Goal: Information Seeking & Learning: Learn about a topic

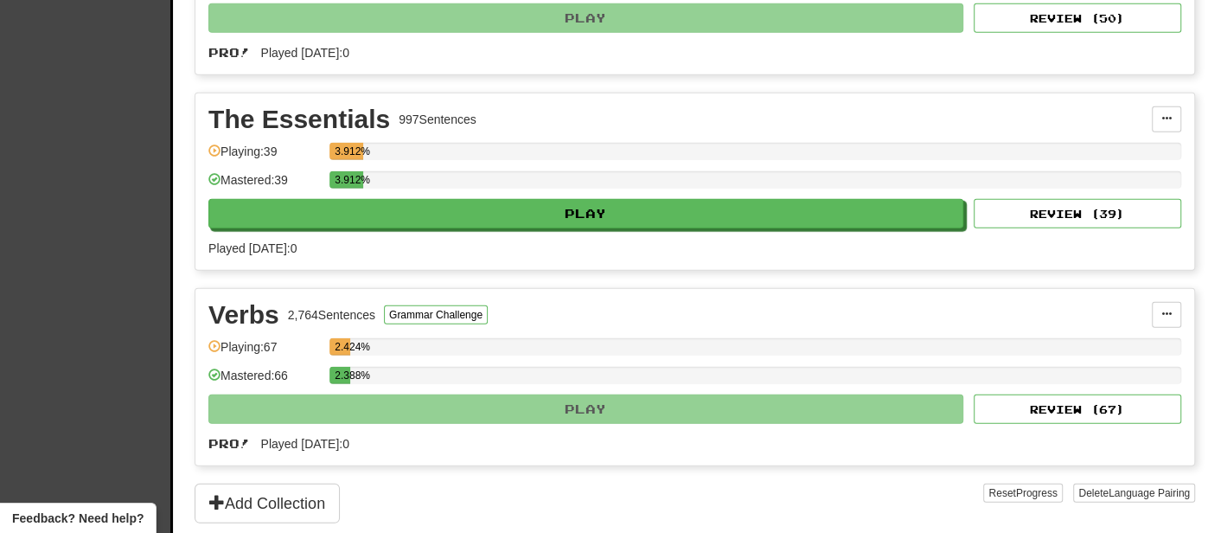
scroll to position [3265, 0]
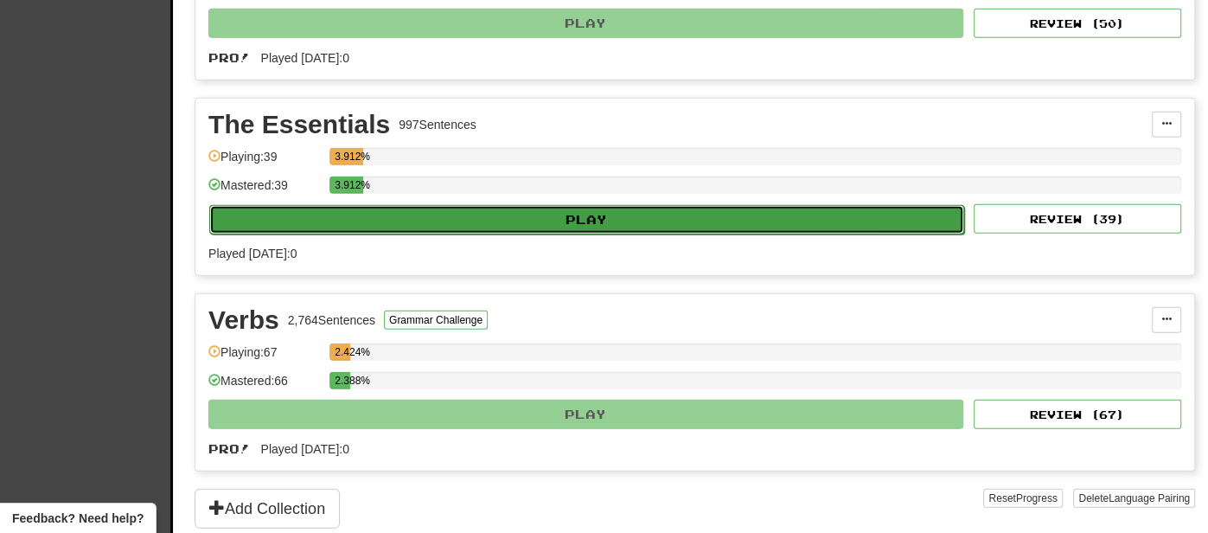
click at [490, 205] on button "Play" at bounding box center [586, 219] width 755 height 29
select select "**"
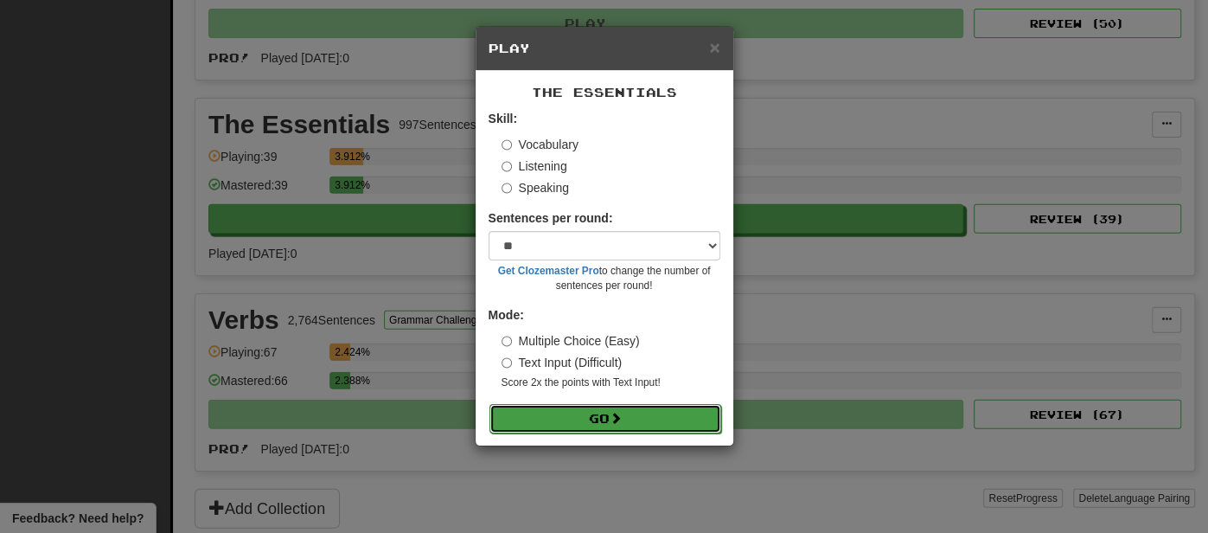
click at [617, 420] on span at bounding box center [615, 417] width 12 height 12
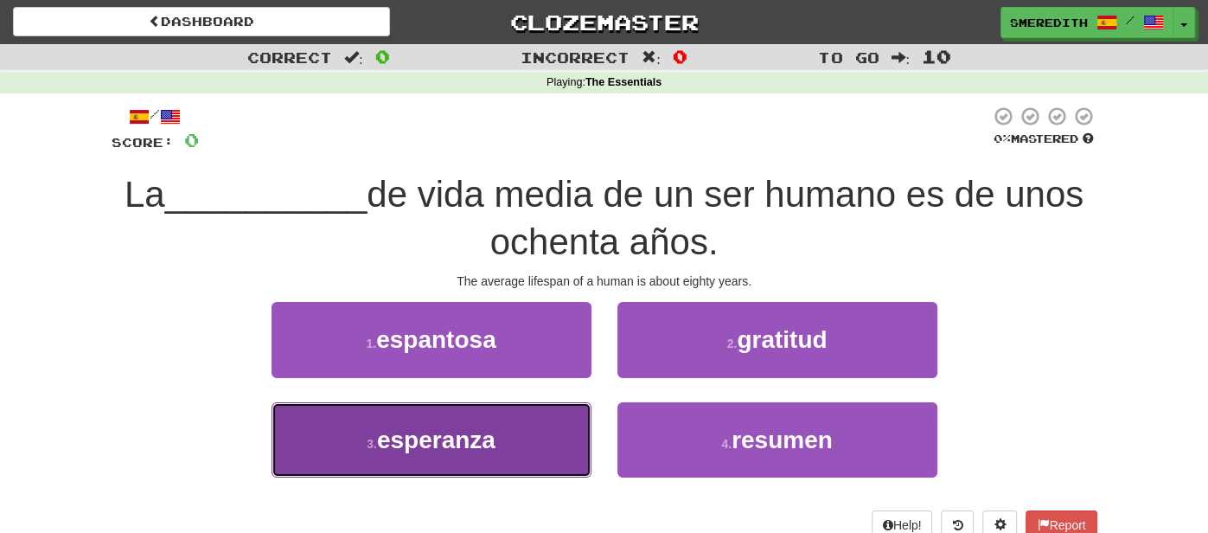
click at [556, 439] on button "3 . esperanza" at bounding box center [431, 439] width 320 height 75
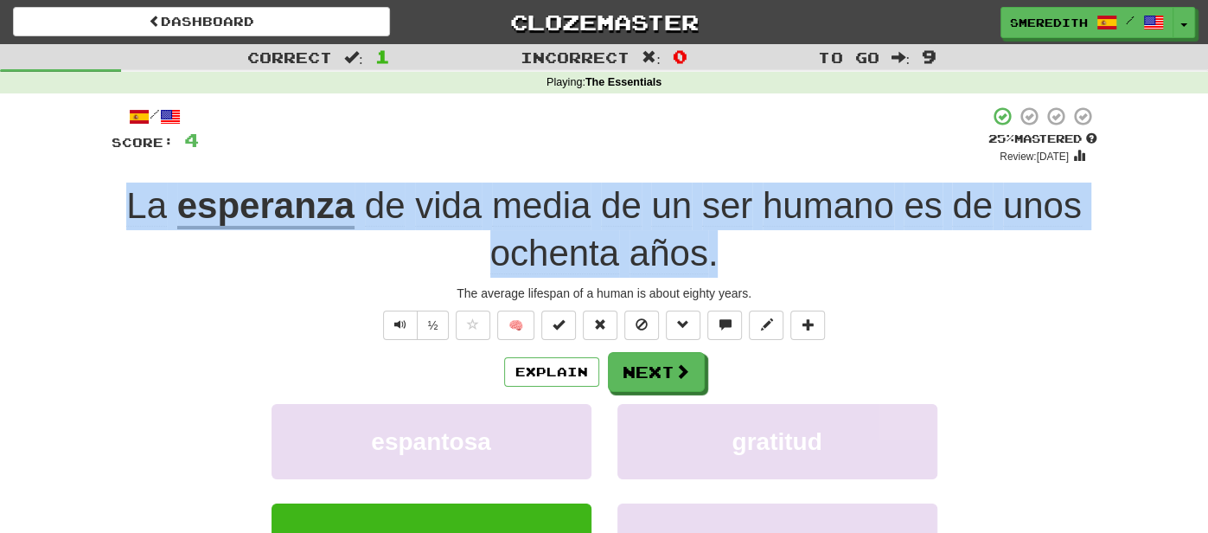
drag, startPoint x: 115, startPoint y: 210, endPoint x: 765, endPoint y: 253, distance: 651.5
click at [765, 253] on div "La esperanza de vida media de un ser humano es de unos ochenta años ." at bounding box center [604, 229] width 985 height 94
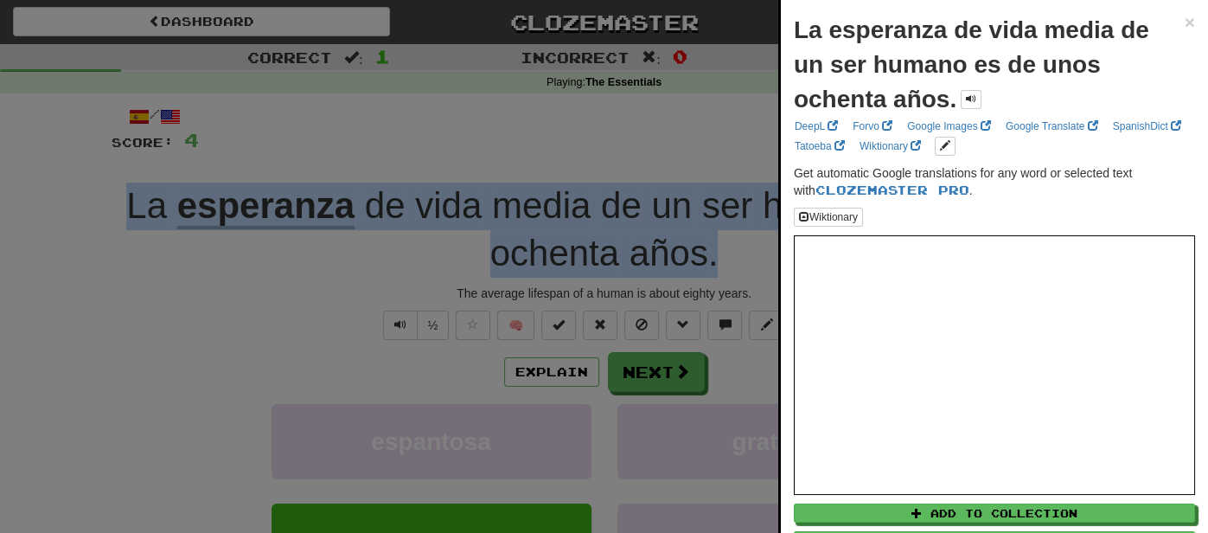
copy div "La esperanza de vida media de un ser humano es de unos ochenta años ."
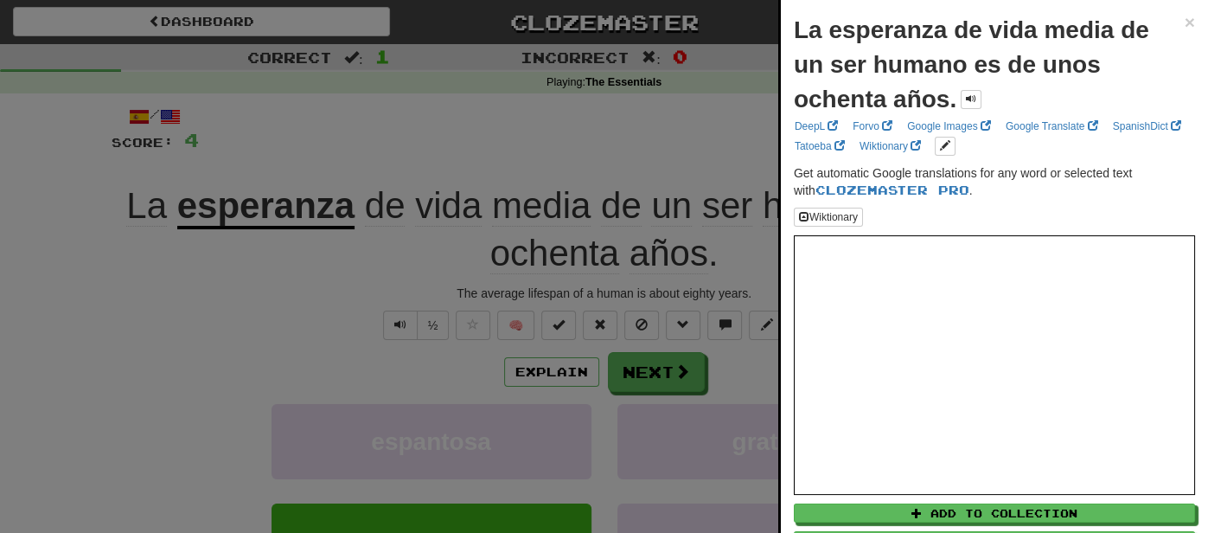
click at [678, 375] on div at bounding box center [604, 266] width 1208 height 533
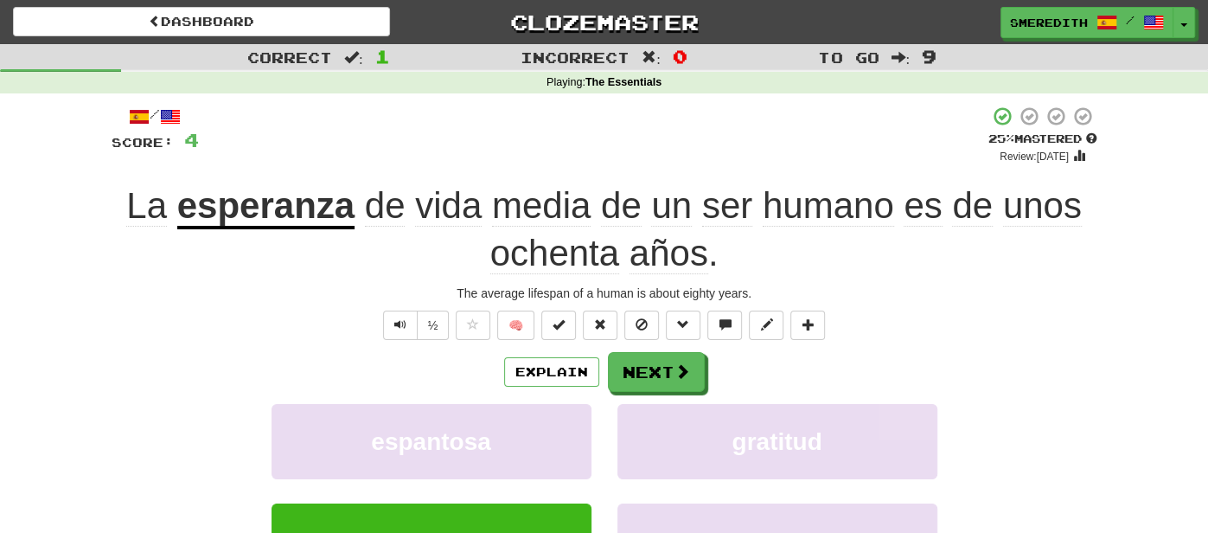
click at [319, 219] on u "esperanza" at bounding box center [265, 207] width 177 height 44
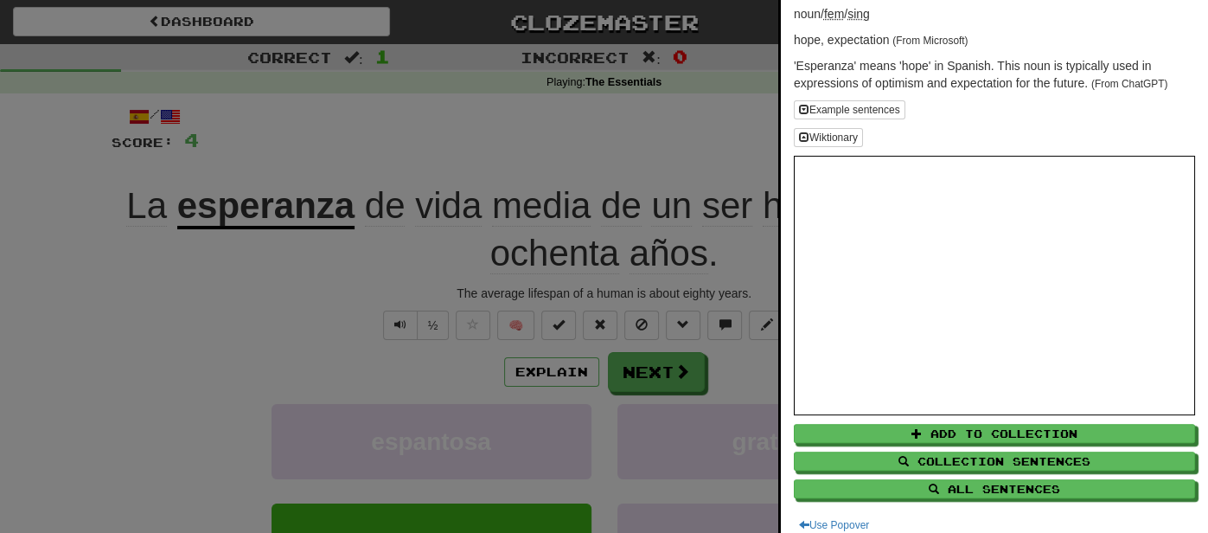
scroll to position [131, 0]
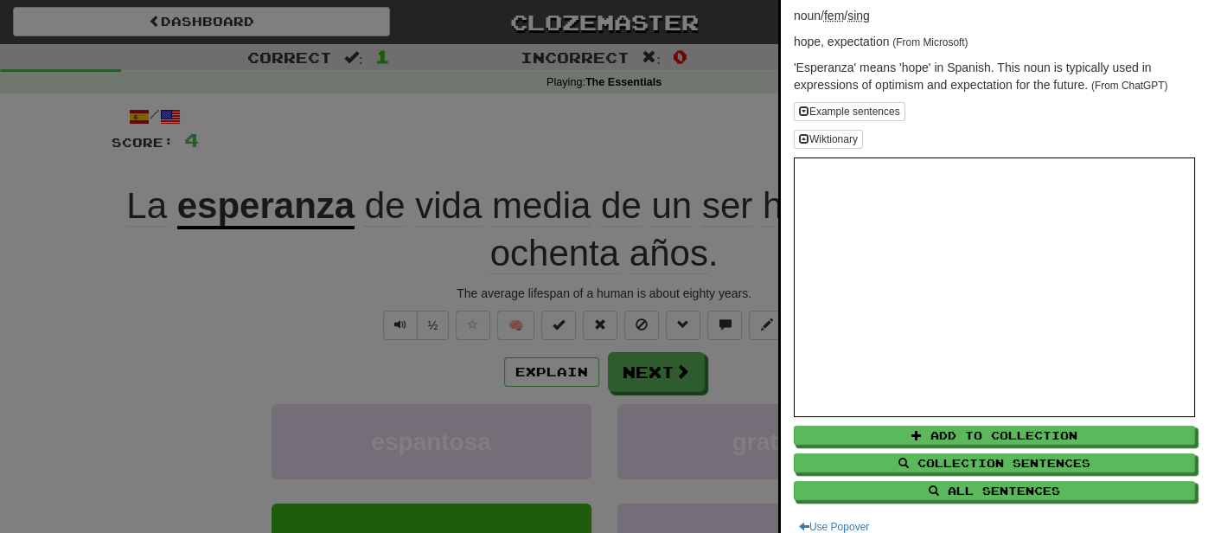
click at [577, 116] on div at bounding box center [604, 266] width 1208 height 533
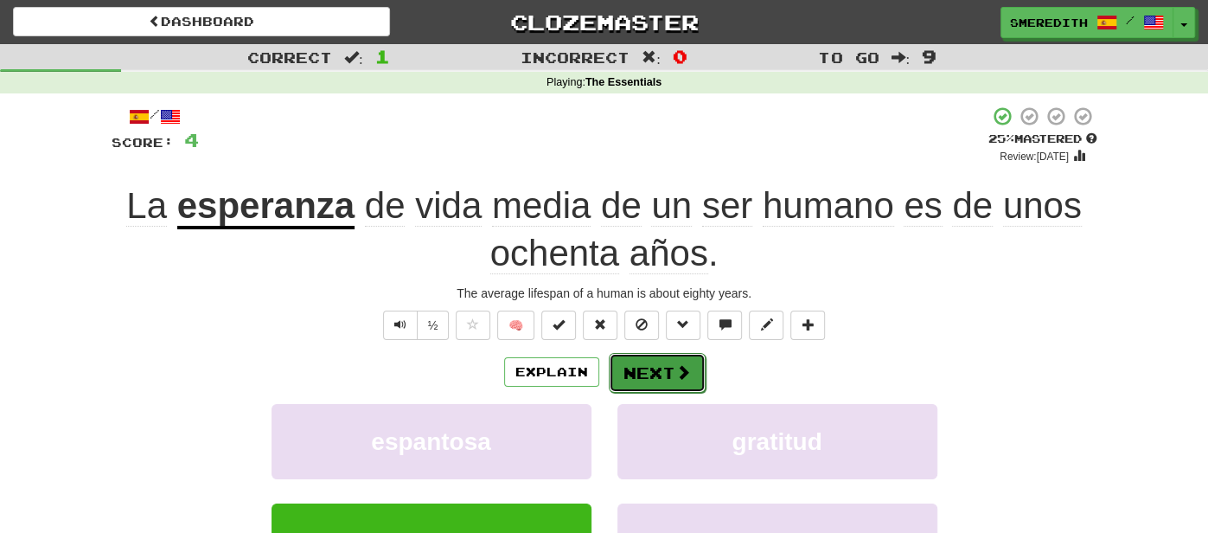
click at [660, 370] on button "Next" at bounding box center [657, 373] width 97 height 40
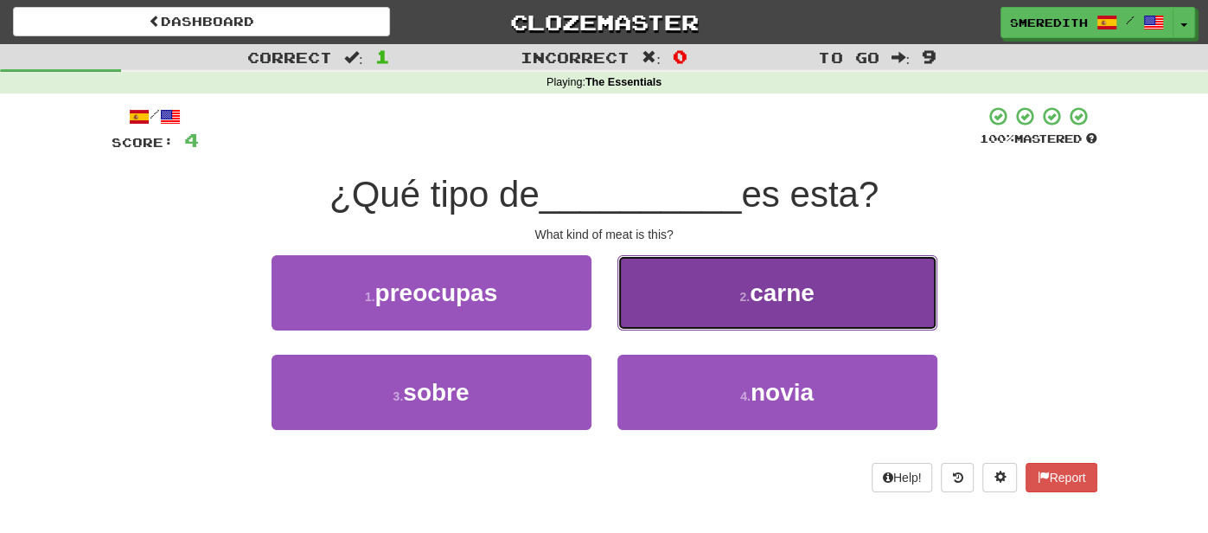
click at [795, 290] on span "carne" at bounding box center [781, 292] width 65 height 27
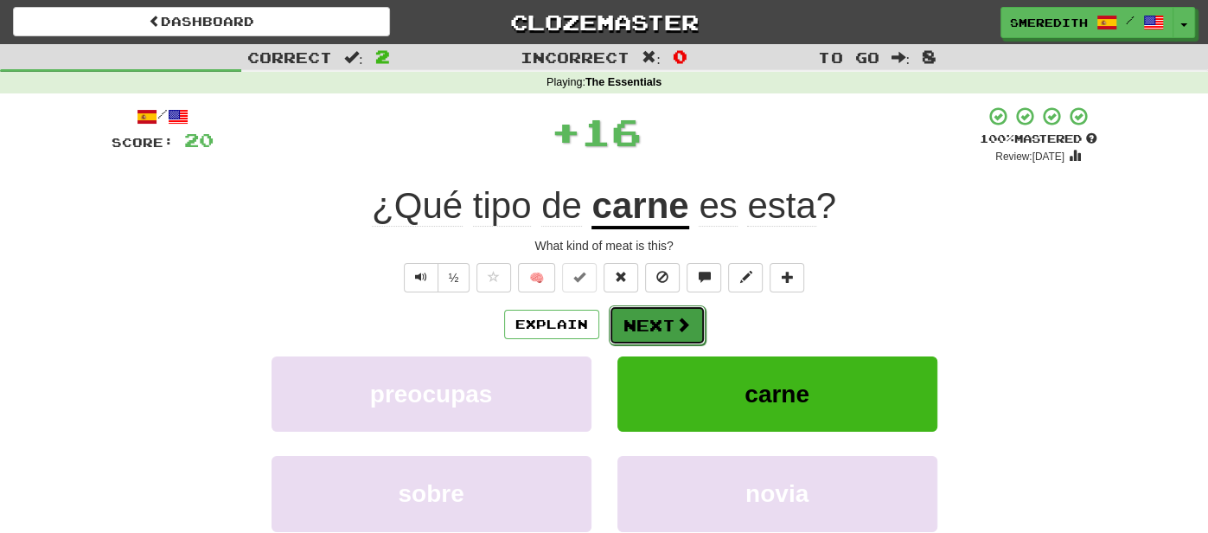
click at [655, 328] on button "Next" at bounding box center [657, 325] width 97 height 40
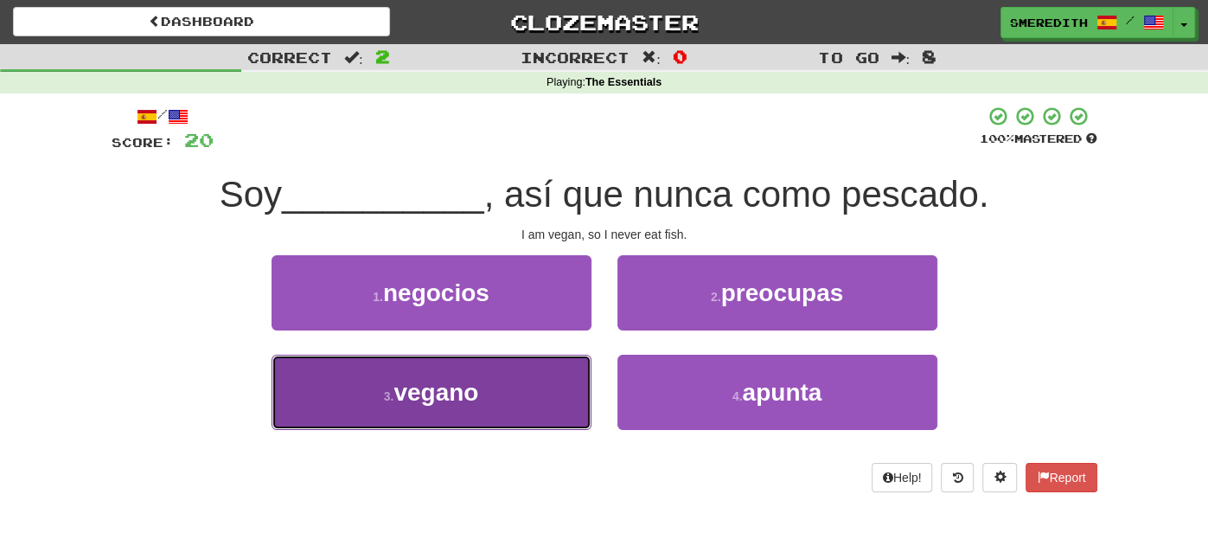
click at [545, 392] on button "3 . vegano" at bounding box center [431, 391] width 320 height 75
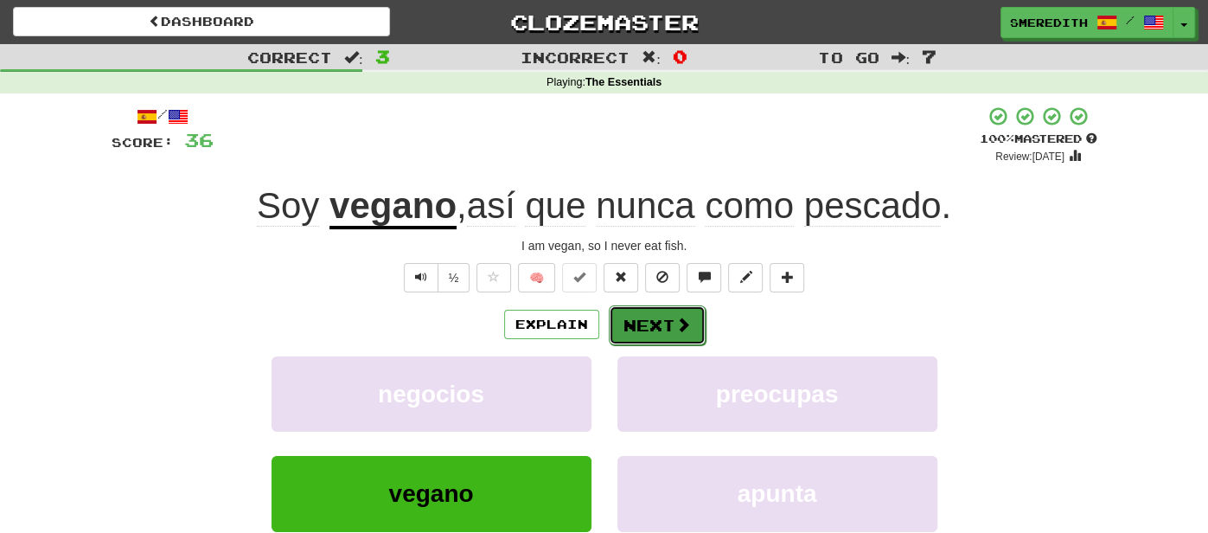
click at [666, 320] on button "Next" at bounding box center [657, 325] width 97 height 40
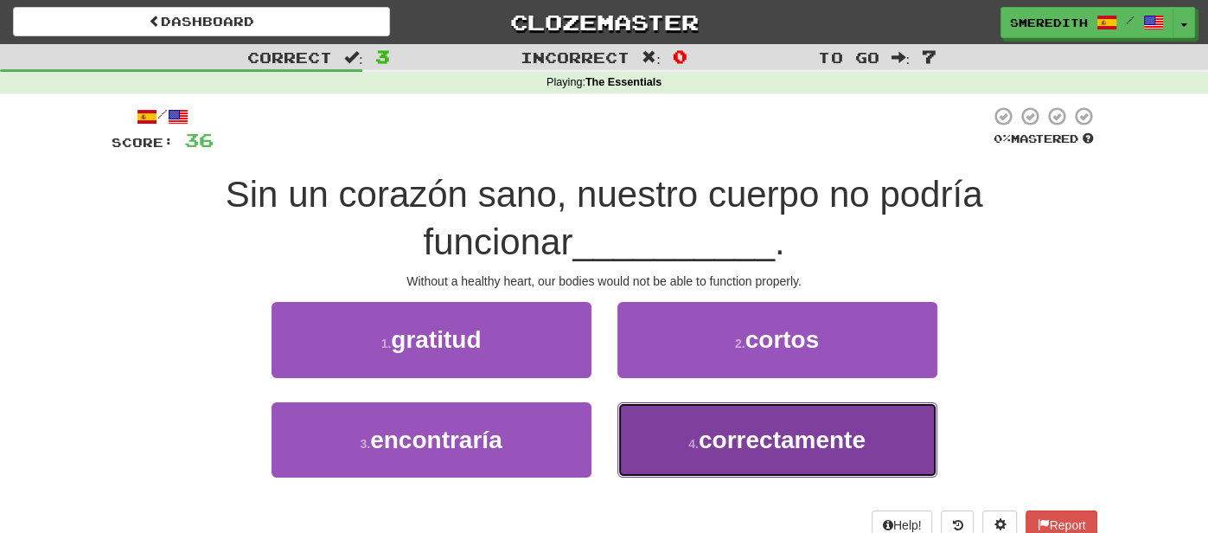
click at [773, 437] on span "correctamente" at bounding box center [781, 439] width 167 height 27
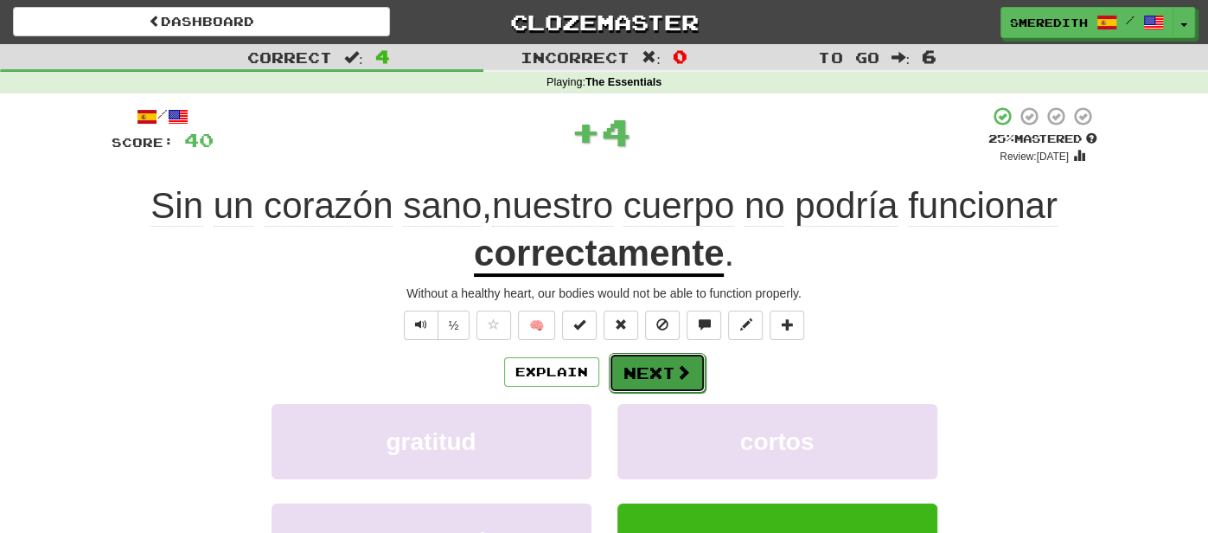
click at [648, 378] on button "Next" at bounding box center [657, 373] width 97 height 40
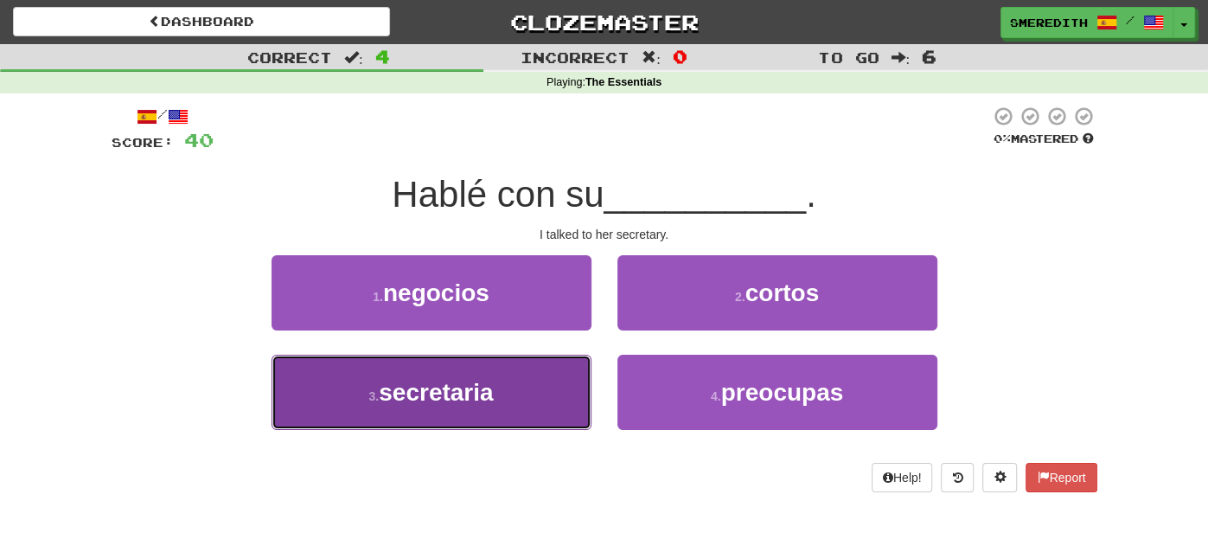
click at [560, 407] on button "3 . secretaria" at bounding box center [431, 391] width 320 height 75
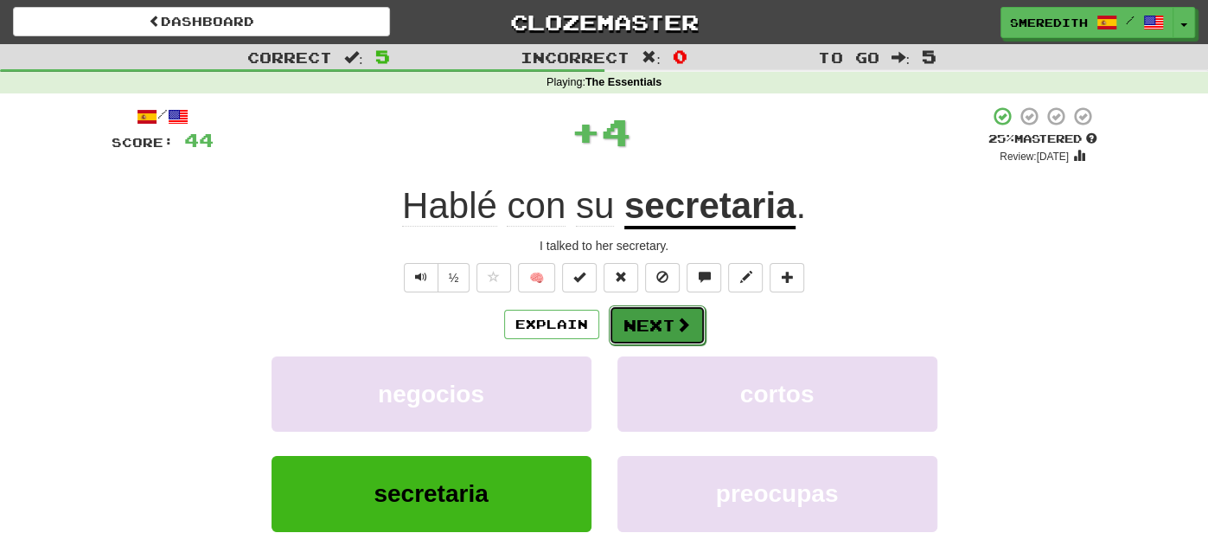
click at [671, 328] on button "Next" at bounding box center [657, 325] width 97 height 40
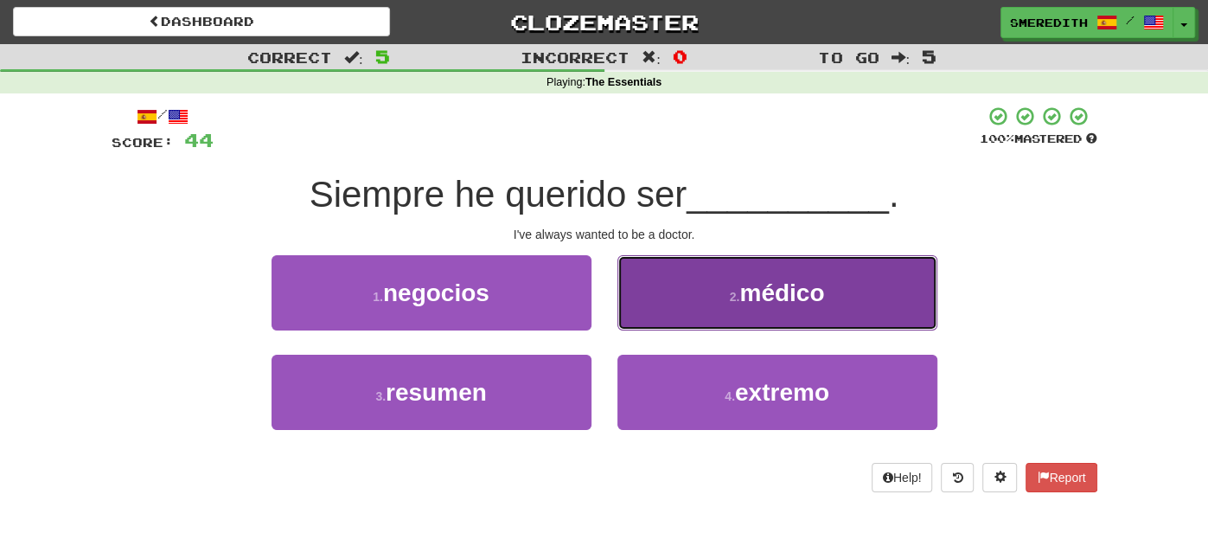
click at [673, 300] on button "2 . médico" at bounding box center [777, 292] width 320 height 75
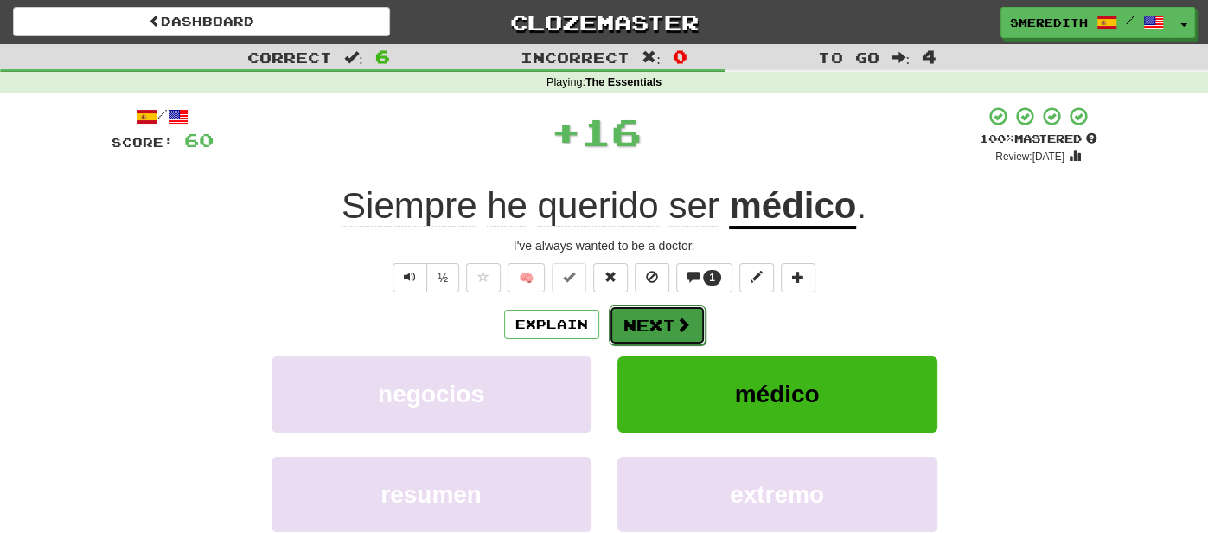
click at [654, 319] on button "Next" at bounding box center [657, 325] width 97 height 40
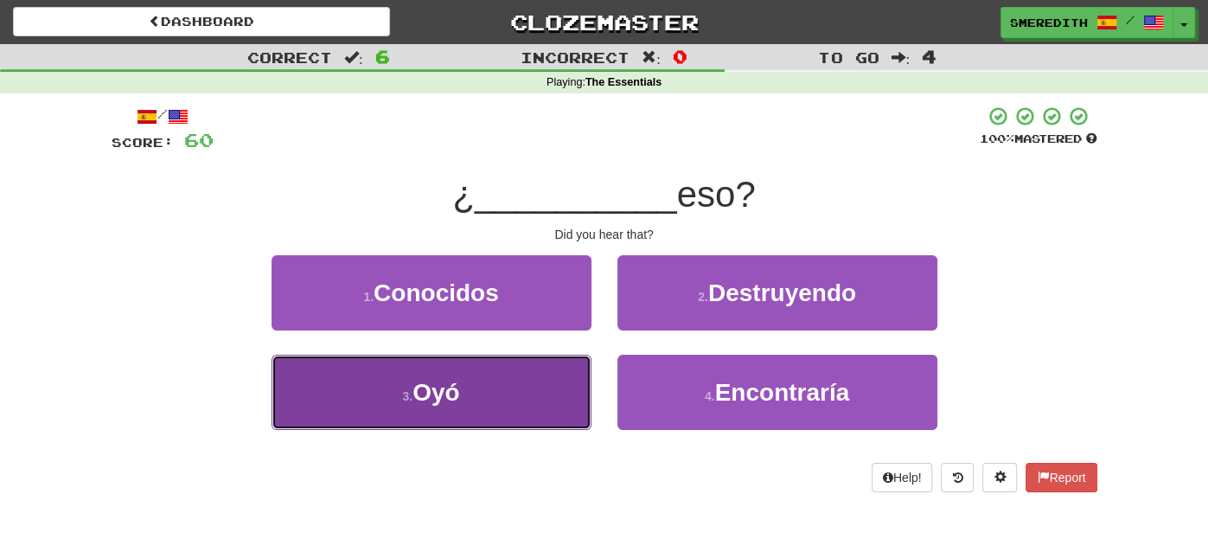
click at [552, 375] on button "3 . Oyó" at bounding box center [431, 391] width 320 height 75
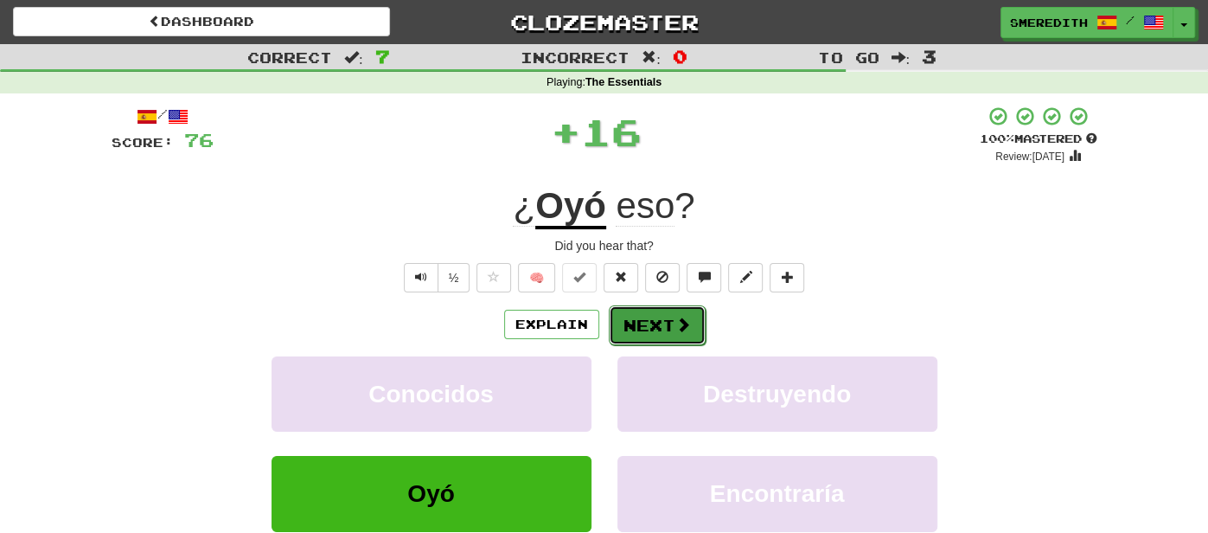
click at [657, 332] on button "Next" at bounding box center [657, 325] width 97 height 40
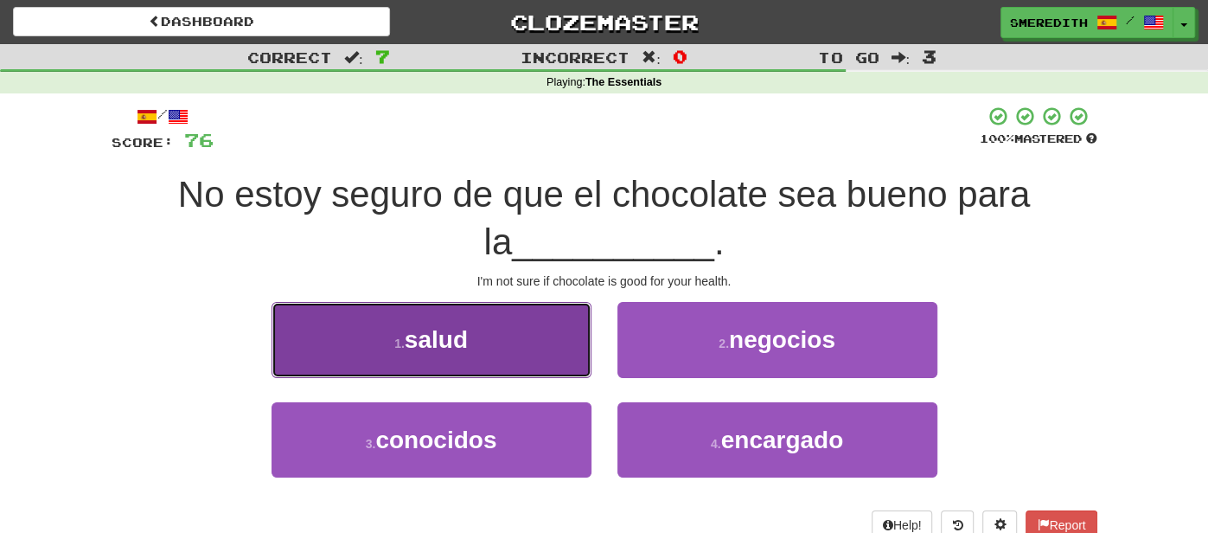
click at [507, 348] on button "1 . salud" at bounding box center [431, 339] width 320 height 75
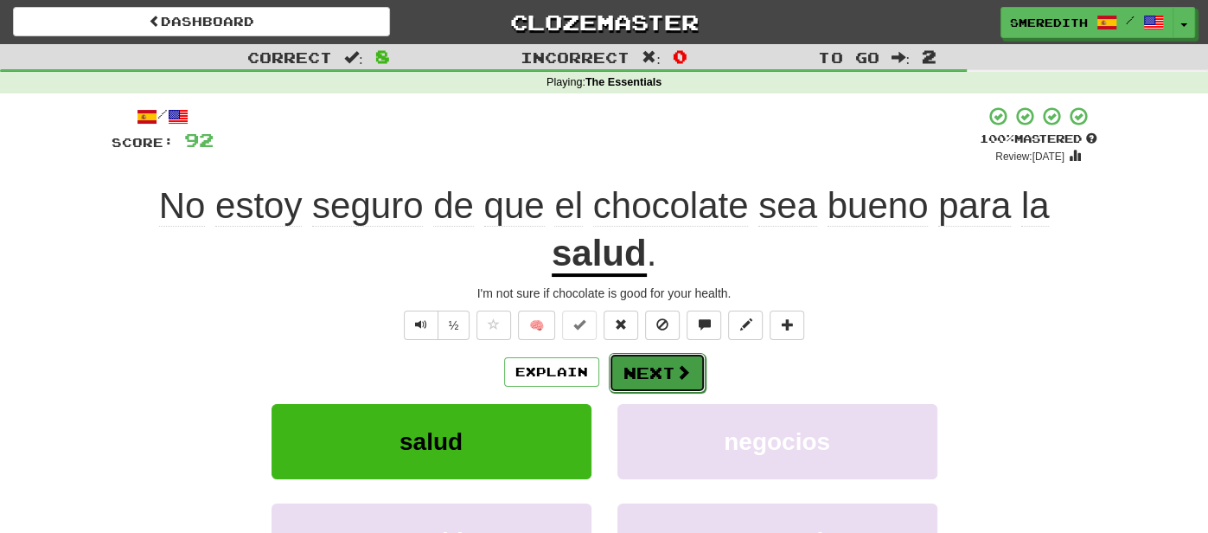
click at [659, 367] on button "Next" at bounding box center [657, 373] width 97 height 40
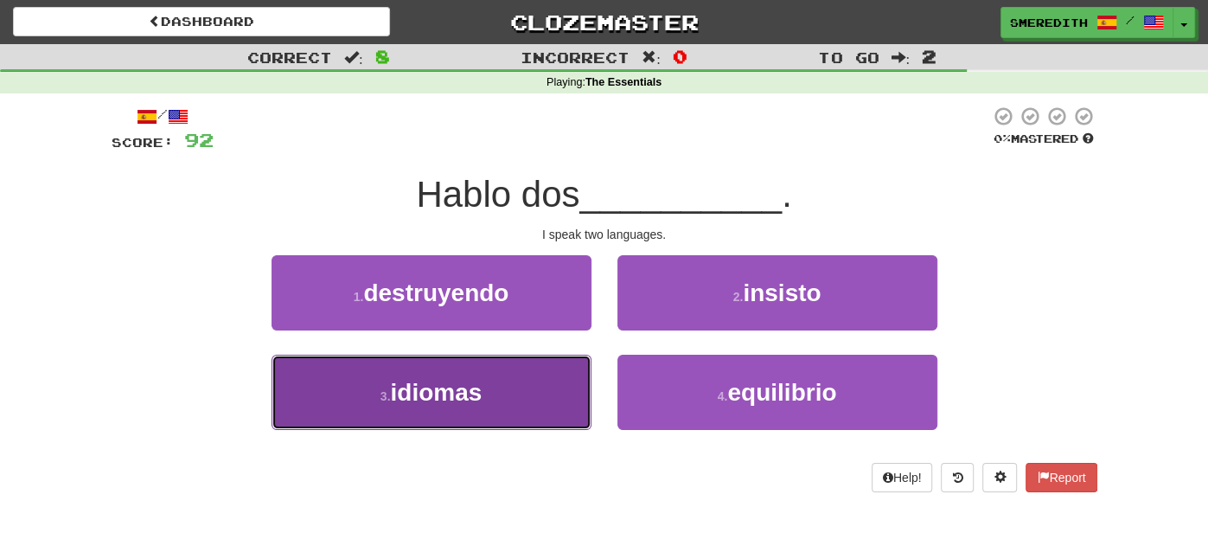
click at [563, 380] on button "3 . idiomas" at bounding box center [431, 391] width 320 height 75
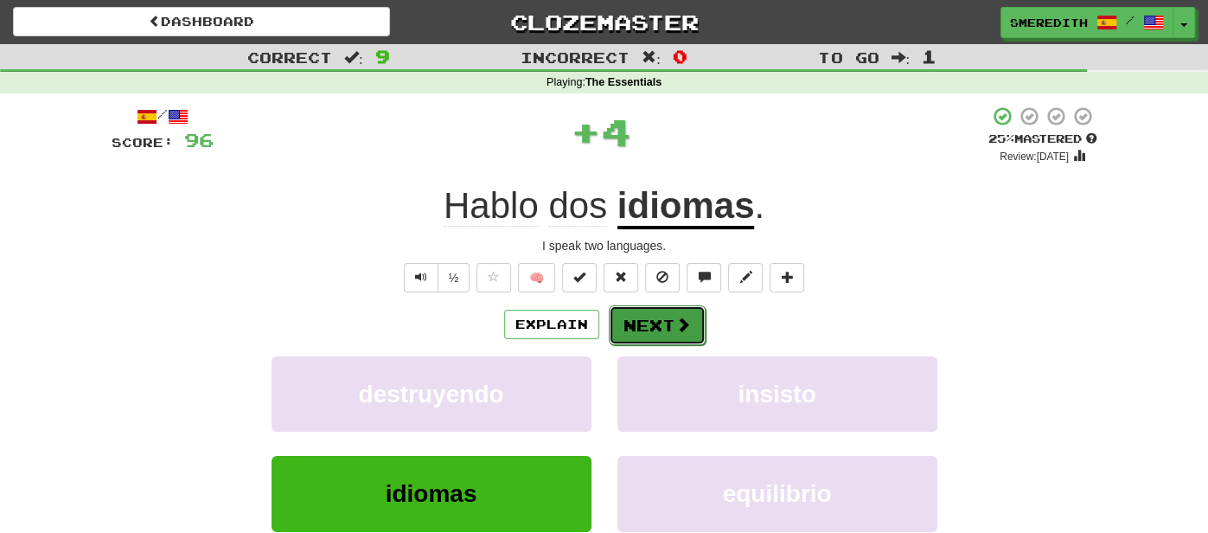
click at [665, 320] on button "Next" at bounding box center [657, 325] width 97 height 40
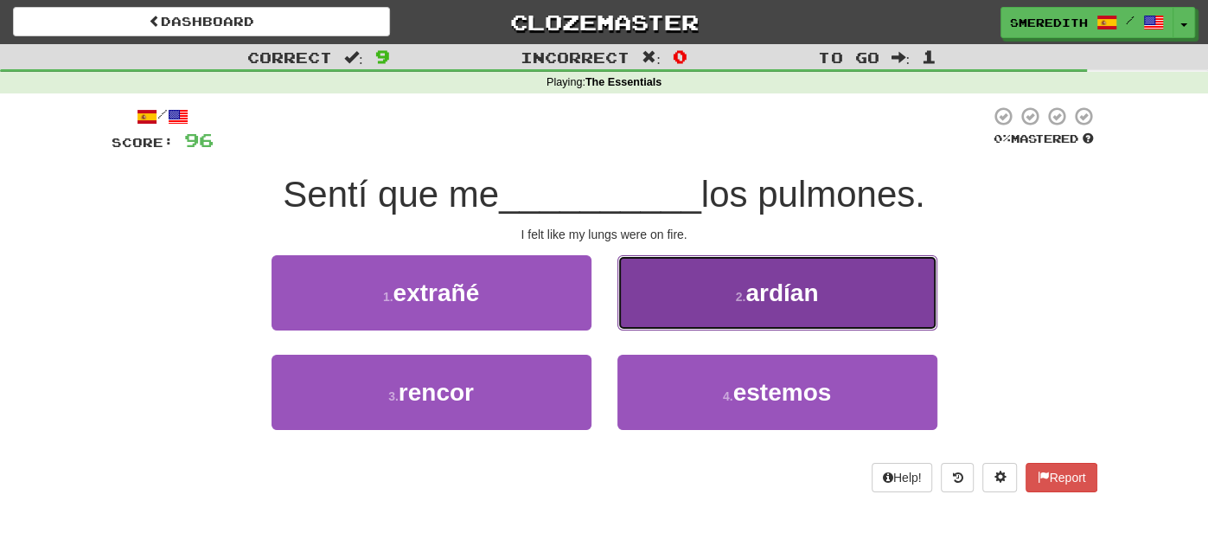
click at [659, 307] on button "2 . ardían" at bounding box center [777, 292] width 320 height 75
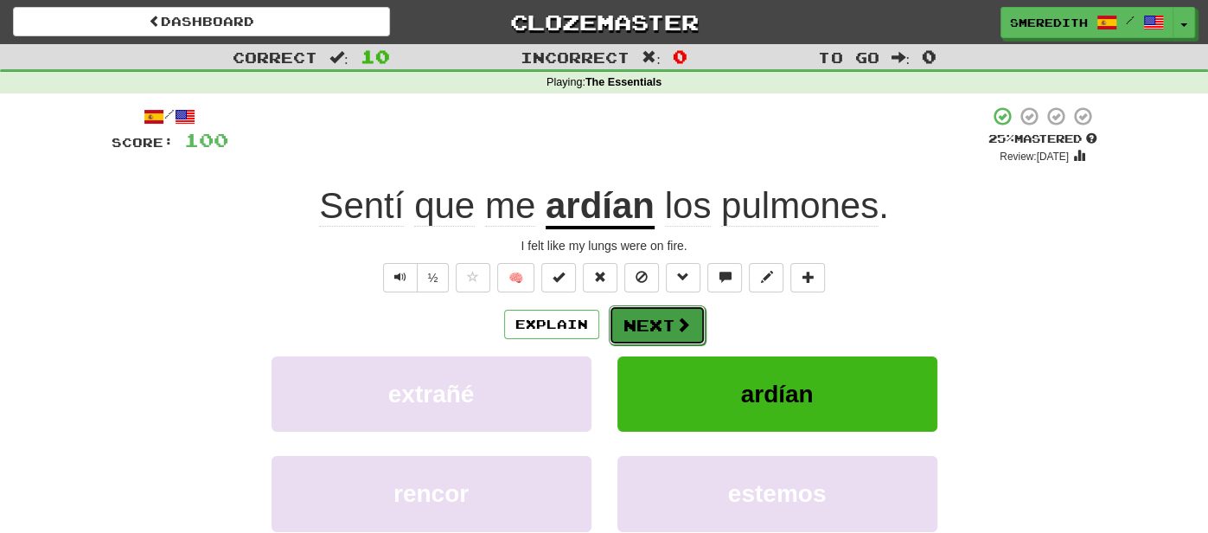
click at [649, 313] on button "Next" at bounding box center [657, 325] width 97 height 40
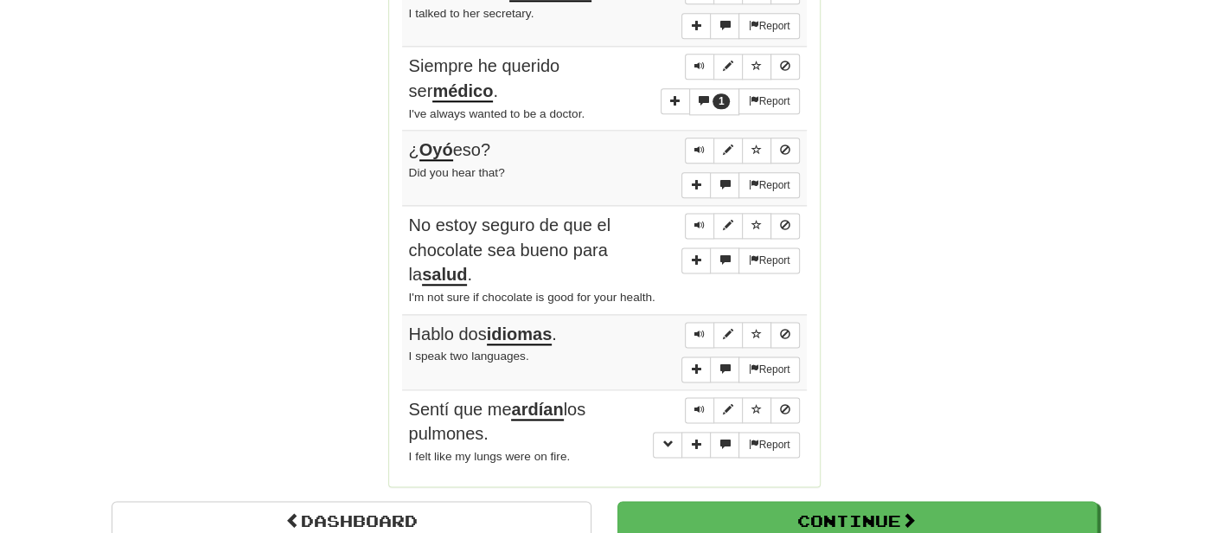
scroll to position [1451, 0]
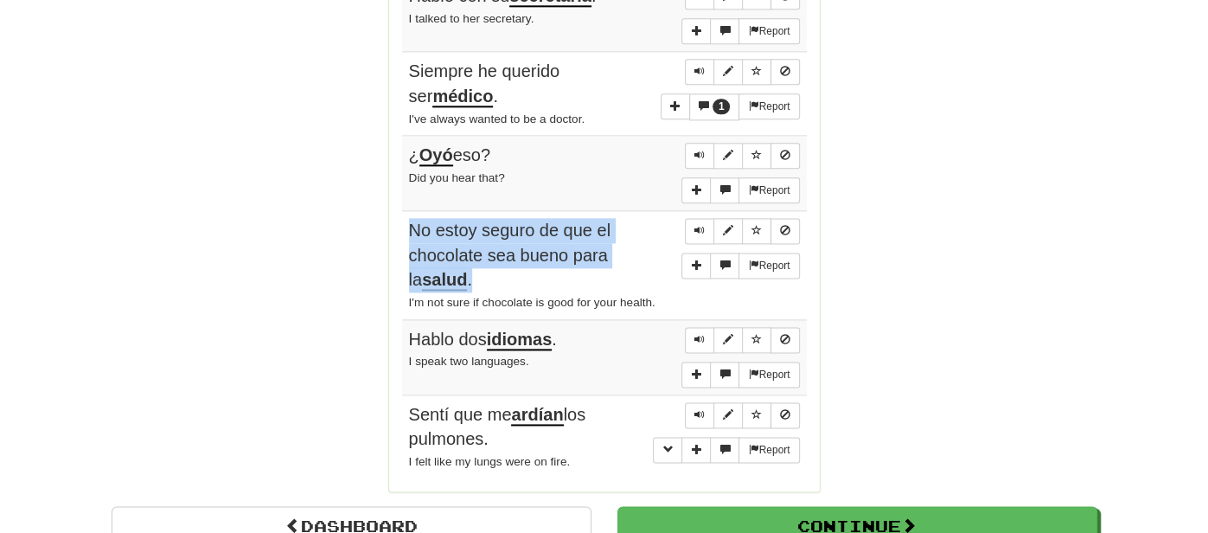
drag, startPoint x: 410, startPoint y: 213, endPoint x: 462, endPoint y: 266, distance: 75.2
click at [462, 266] on div "No estoy seguro de que el chocolate sea bueno para la salud ." at bounding box center [604, 255] width 391 height 74
copy span "No estoy seguro de que el chocolate sea bueno para la salud ."
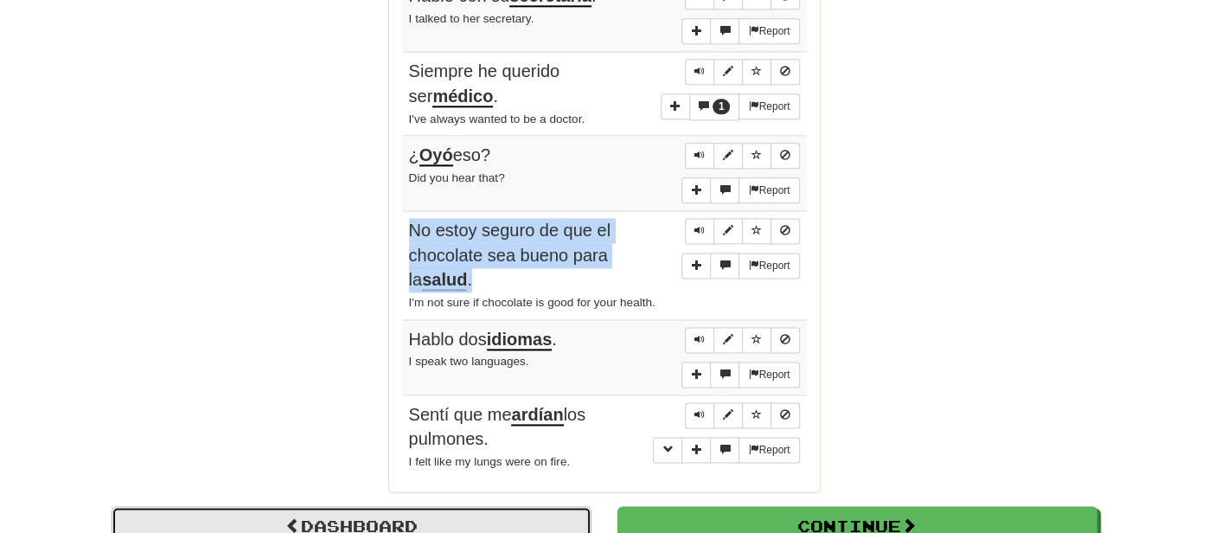
click at [311, 508] on link "Dashboard" at bounding box center [352, 526] width 480 height 40
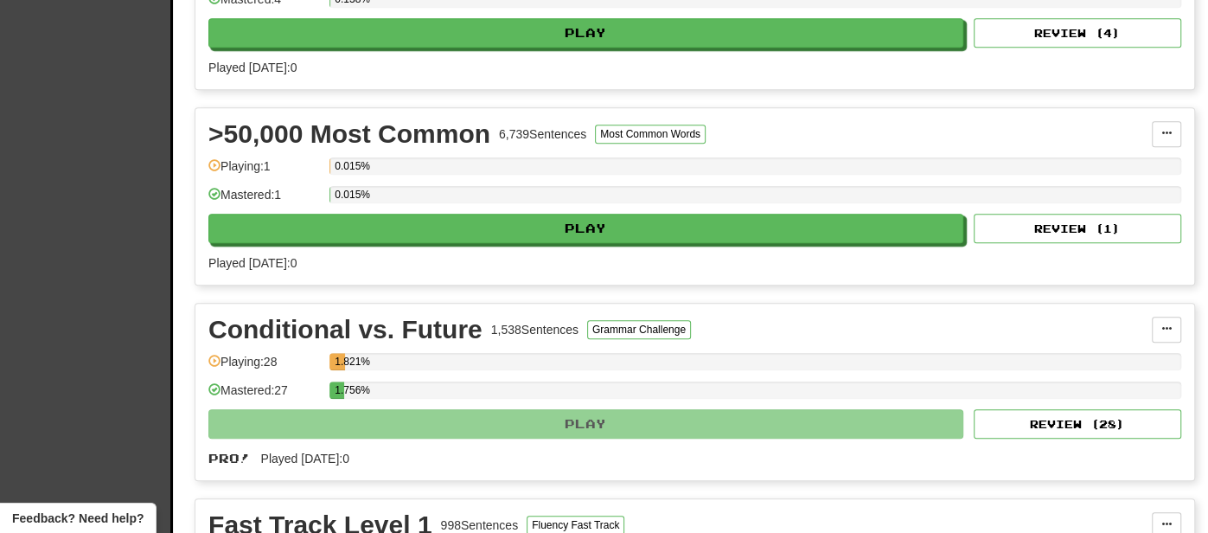
scroll to position [909, 0]
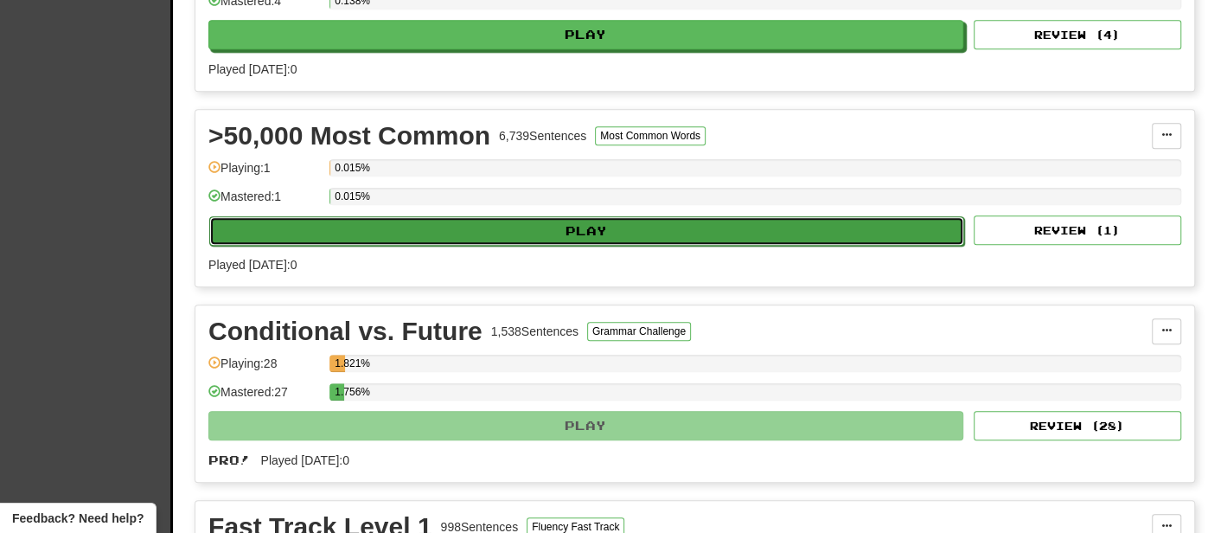
click at [501, 223] on button "Play" at bounding box center [586, 230] width 755 height 29
select select "**"
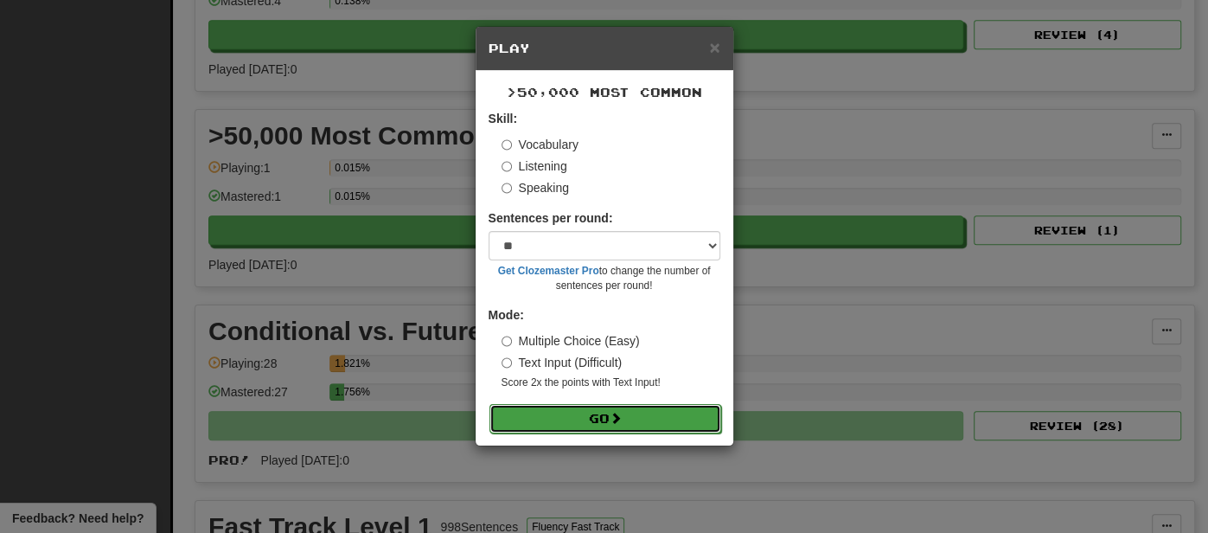
click at [596, 413] on button "Go" at bounding box center [605, 418] width 232 height 29
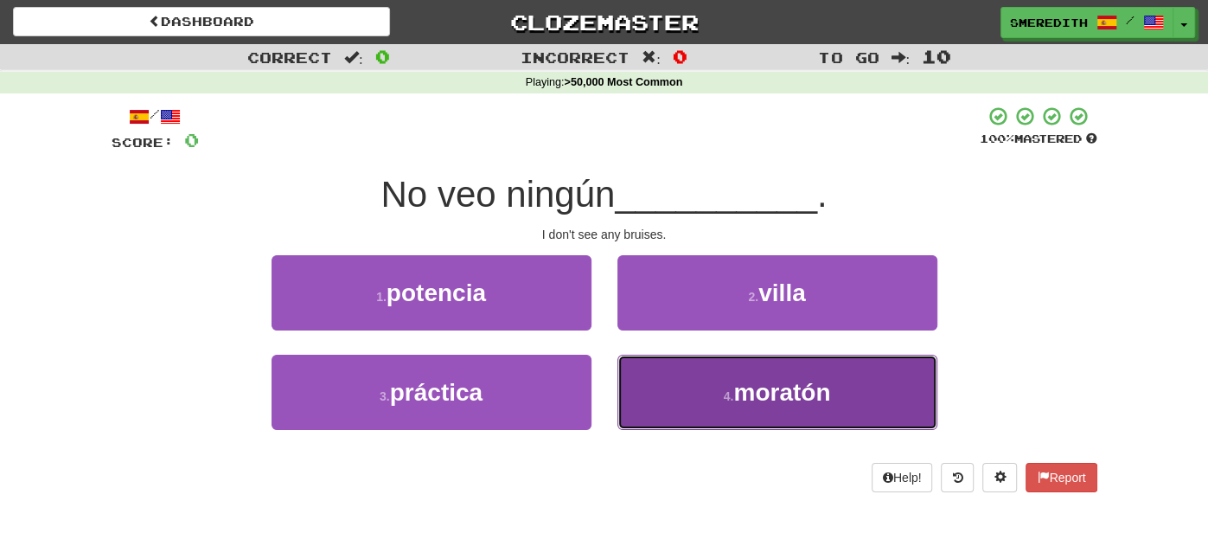
click at [690, 400] on button "4 . moratón" at bounding box center [777, 391] width 320 height 75
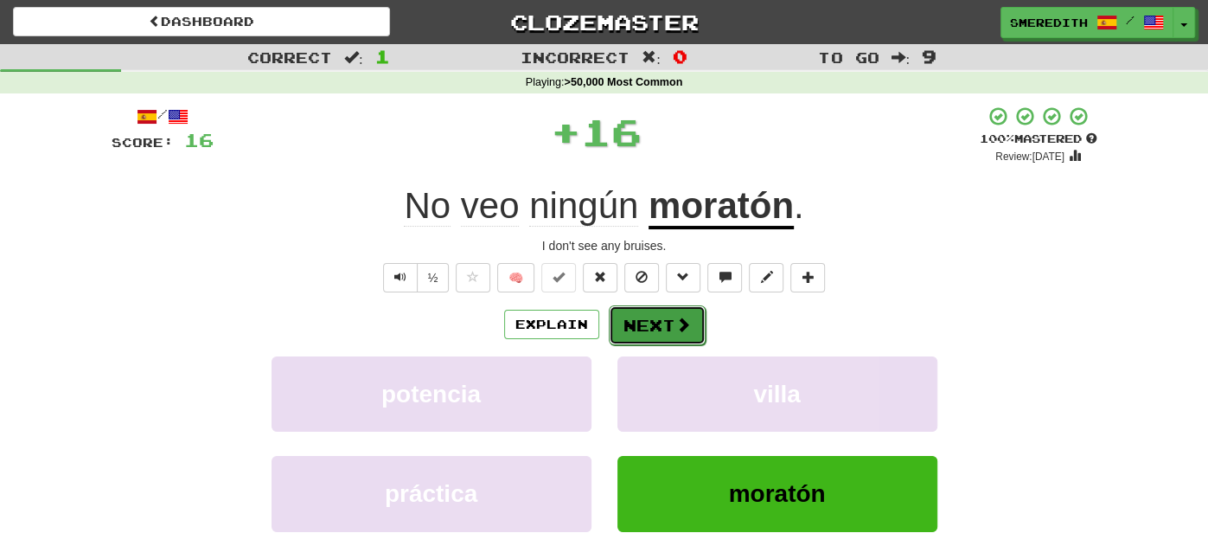
click at [648, 322] on button "Next" at bounding box center [657, 325] width 97 height 40
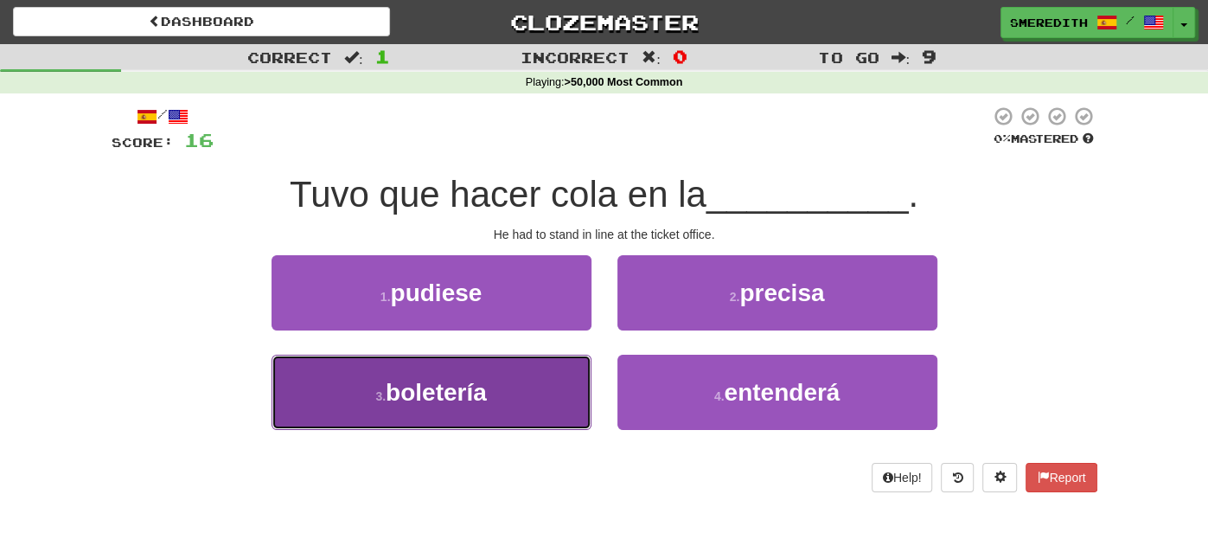
click at [540, 395] on button "3 . [GEOGRAPHIC_DATA]" at bounding box center [431, 391] width 320 height 75
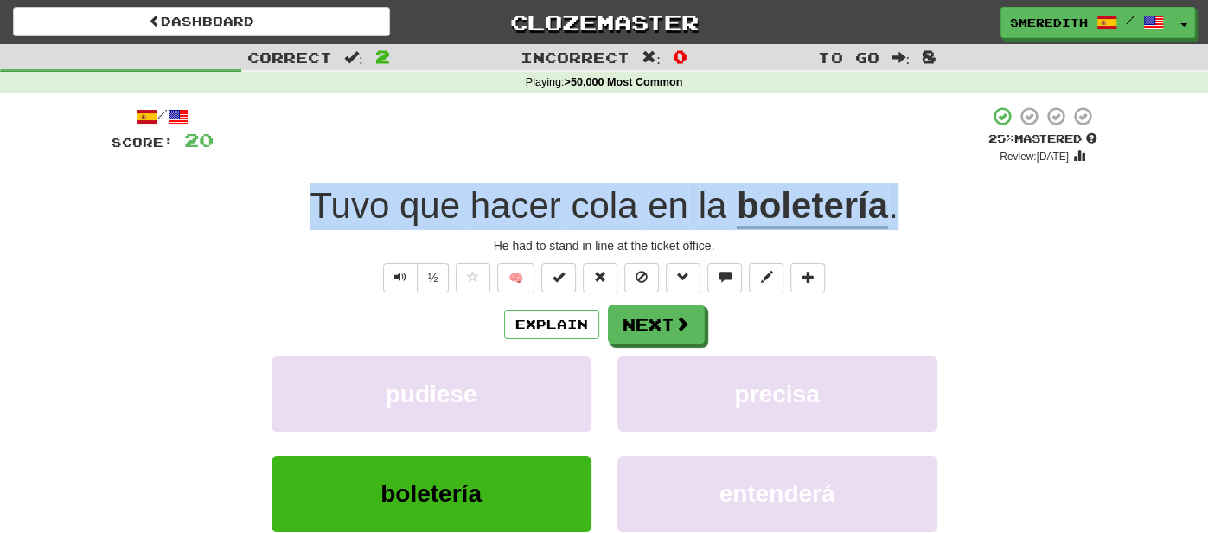
drag, startPoint x: 313, startPoint y: 201, endPoint x: 902, endPoint y: 220, distance: 589.0
click at [902, 220] on div "Tuvo que hacer cola en la boletería ." at bounding box center [604, 206] width 985 height 48
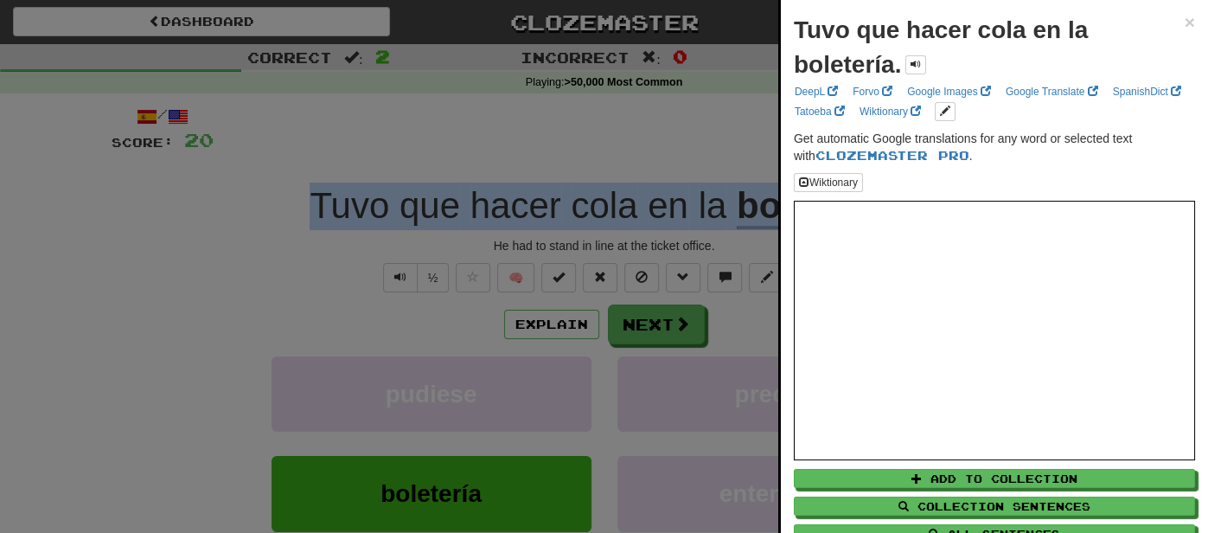
copy div "Tuvo que hacer cola en la boletería ."
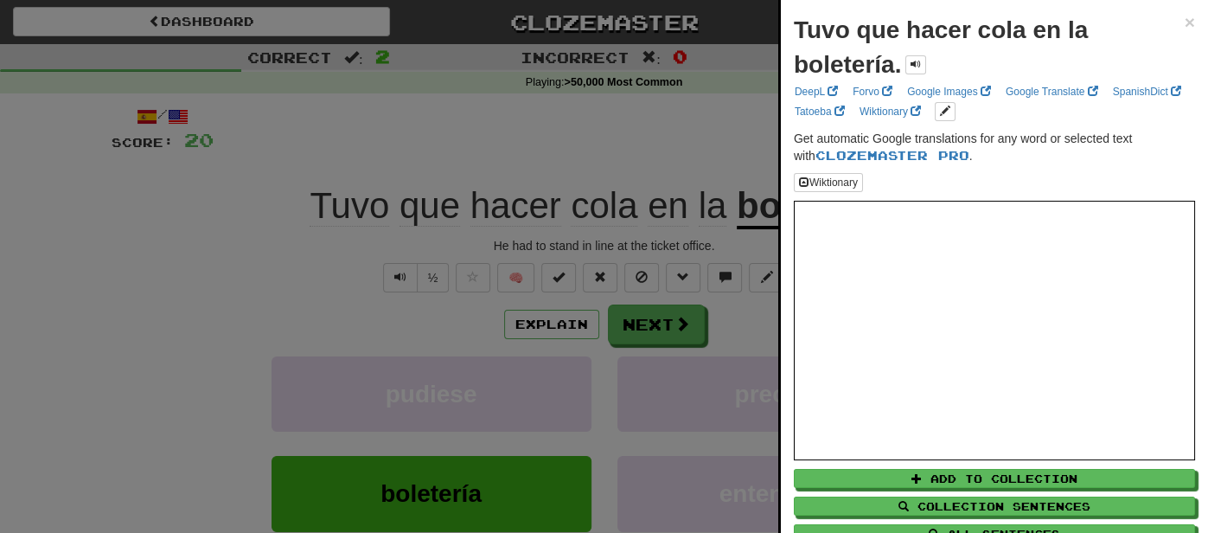
click at [659, 323] on div at bounding box center [604, 266] width 1208 height 533
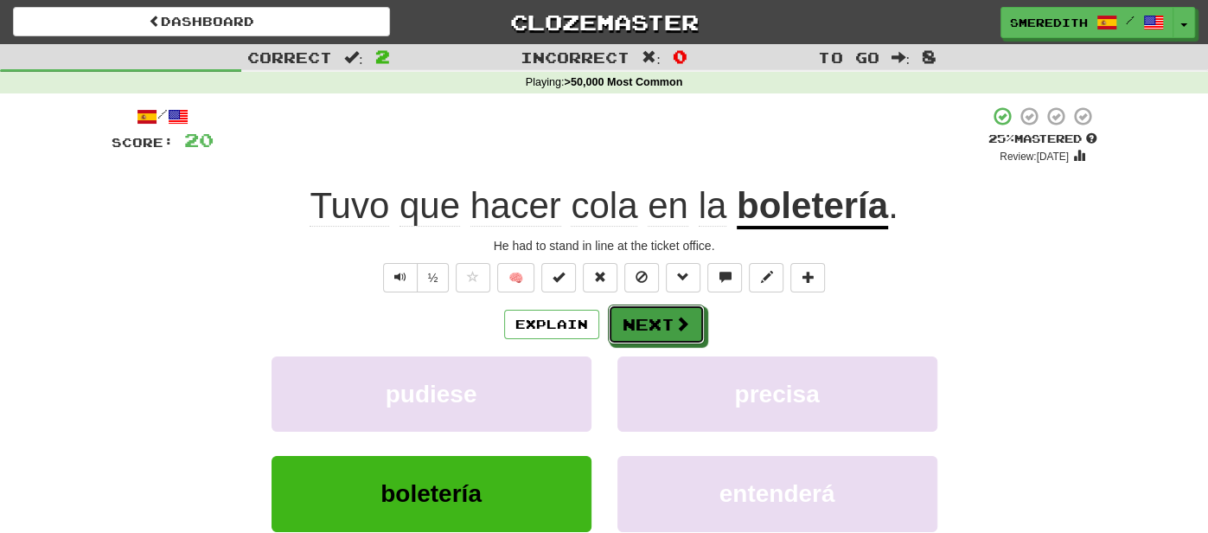
click at [659, 323] on button "Next" at bounding box center [656, 324] width 97 height 40
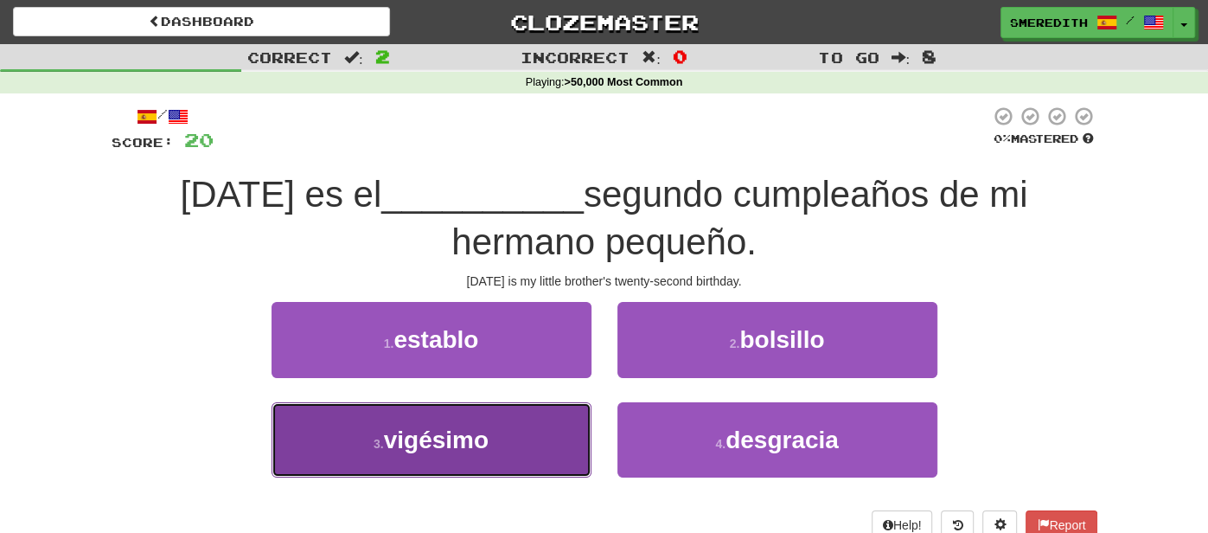
click at [553, 438] on button "3 . vigésimo" at bounding box center [431, 439] width 320 height 75
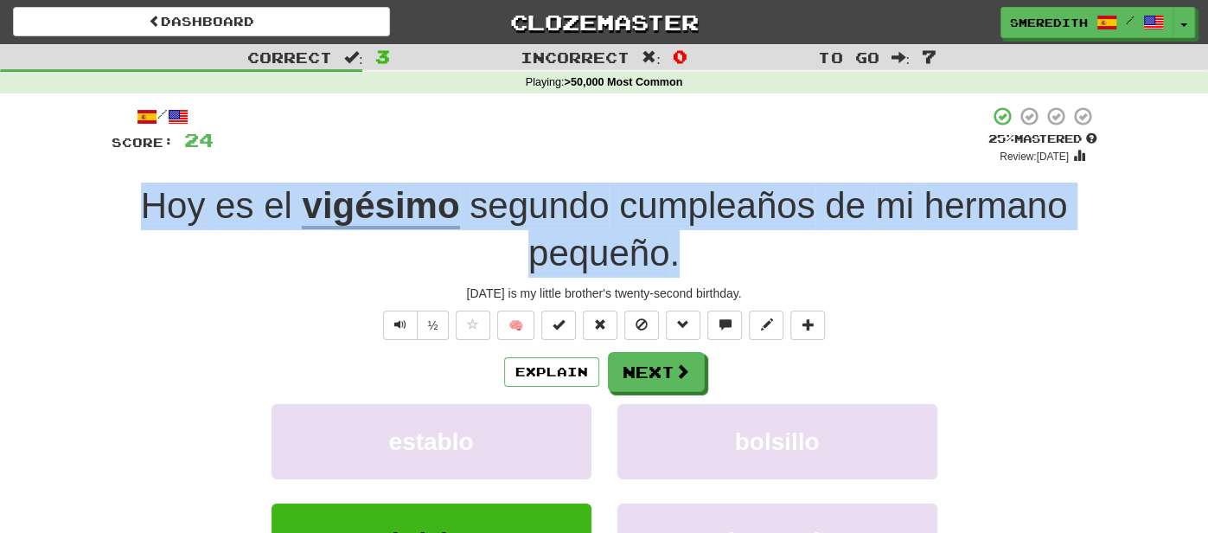
drag, startPoint x: 138, startPoint y: 205, endPoint x: 699, endPoint y: 243, distance: 562.3
click at [699, 243] on div "Hoy es el vigésimo segundo cumpleaños de mi hermano pequeño ." at bounding box center [604, 229] width 985 height 94
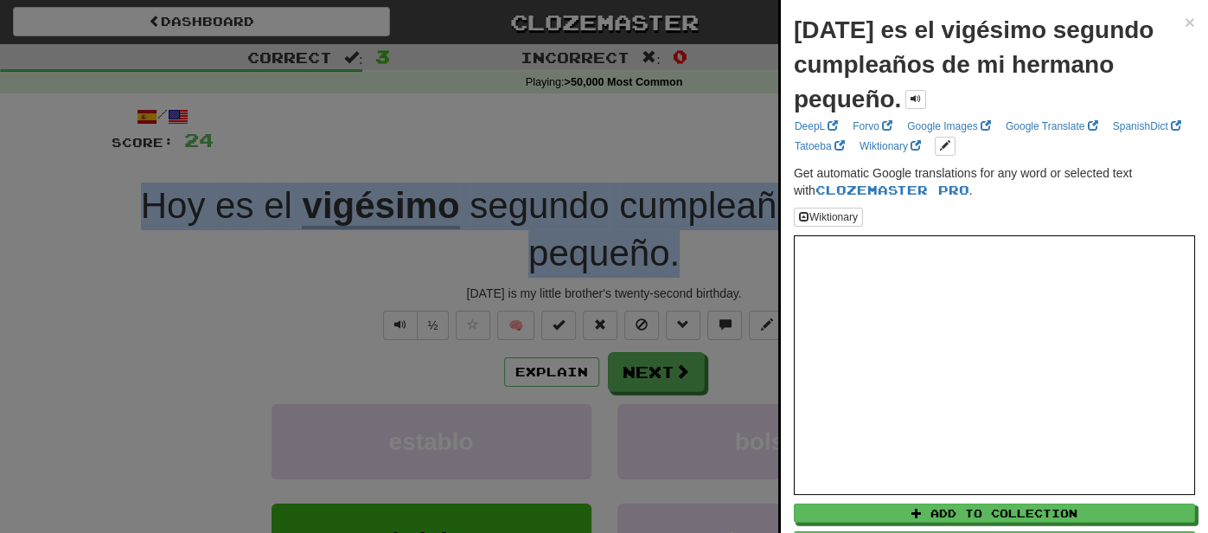
copy div "Hoy es el vigésimo segundo cumpleaños de mi hermano pequeño ."
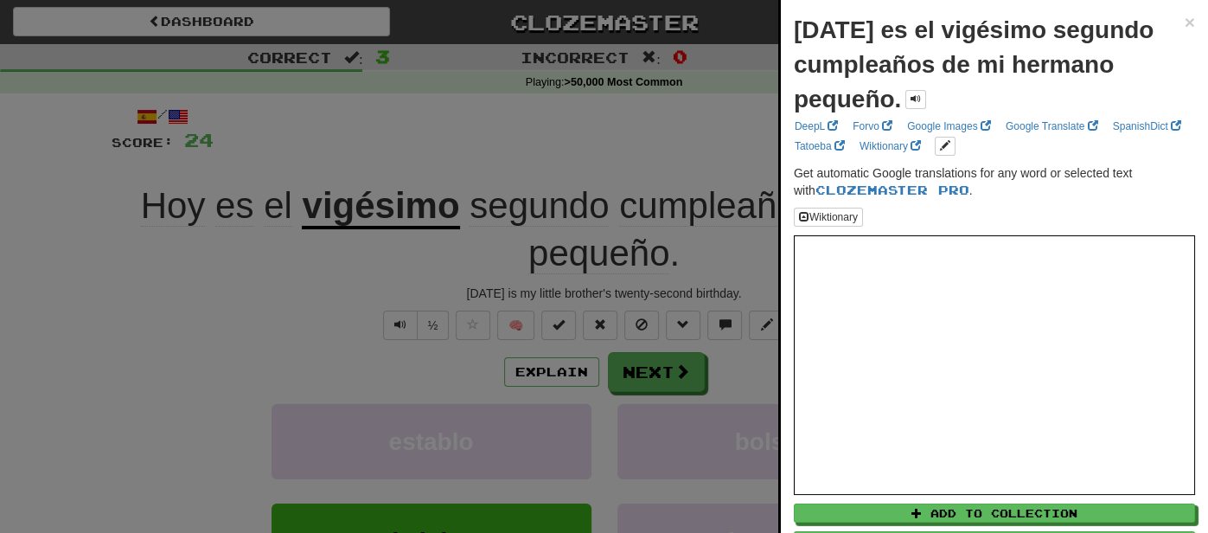
click at [660, 376] on div at bounding box center [604, 266] width 1208 height 533
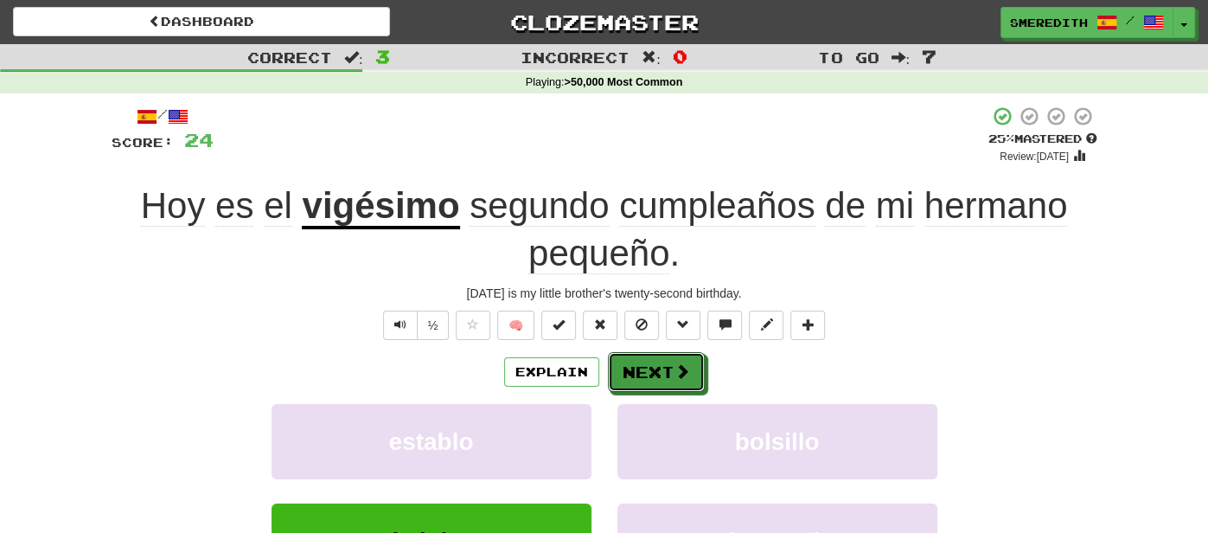
click at [660, 376] on button "Next" at bounding box center [656, 372] width 97 height 40
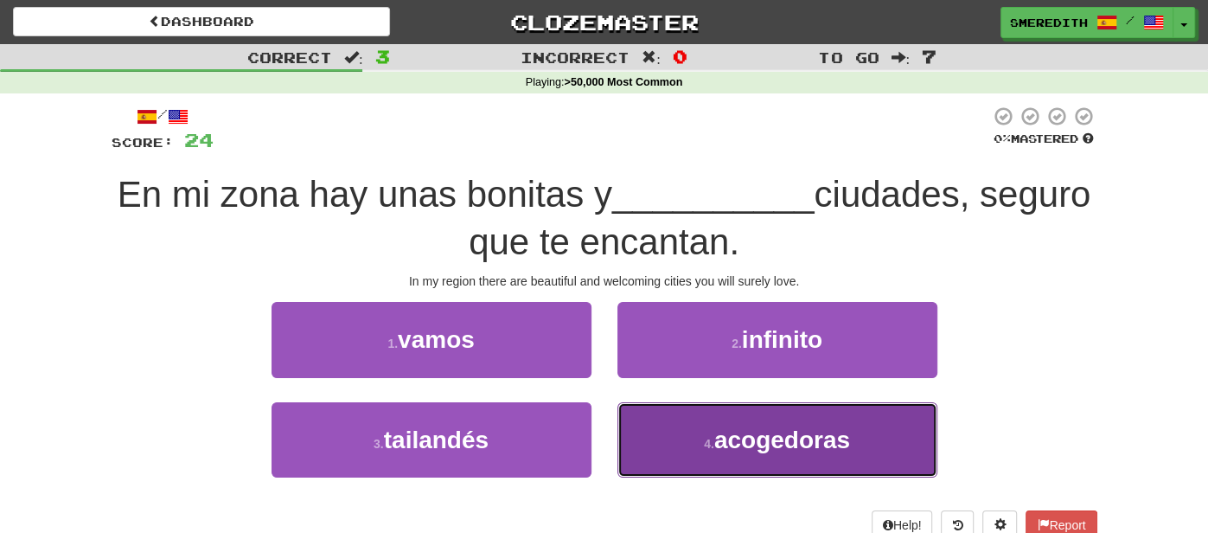
click at [864, 416] on button "4 . acogedoras" at bounding box center [777, 439] width 320 height 75
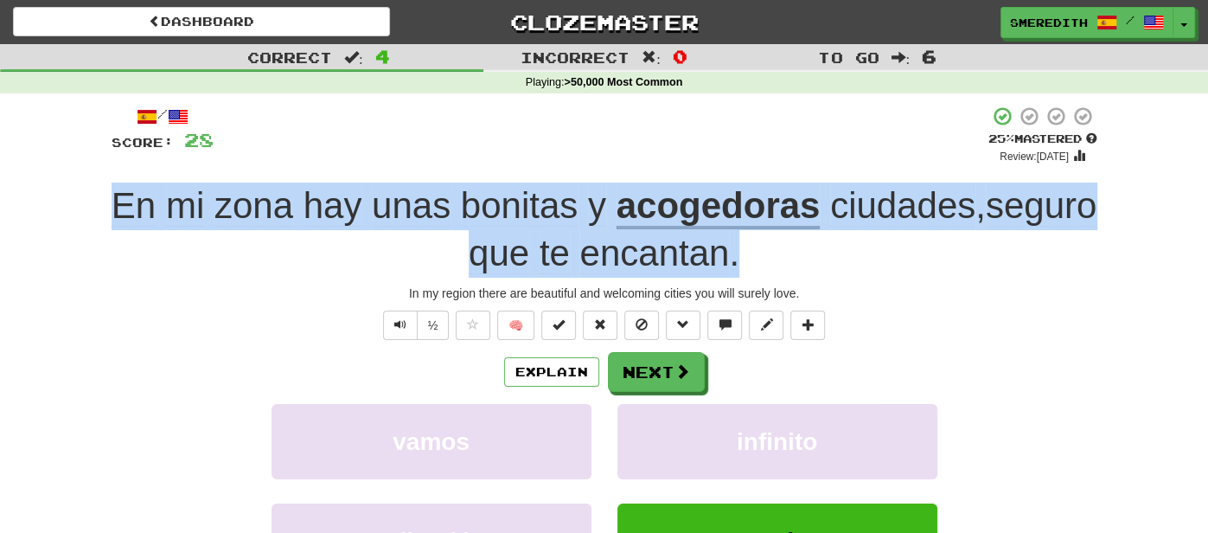
drag, startPoint x: 157, startPoint y: 209, endPoint x: 832, endPoint y: 266, distance: 677.5
click at [832, 266] on div "En mi zona hay unas bonitas y acogedoras ciudades , seguro que te encantan ." at bounding box center [604, 229] width 985 height 94
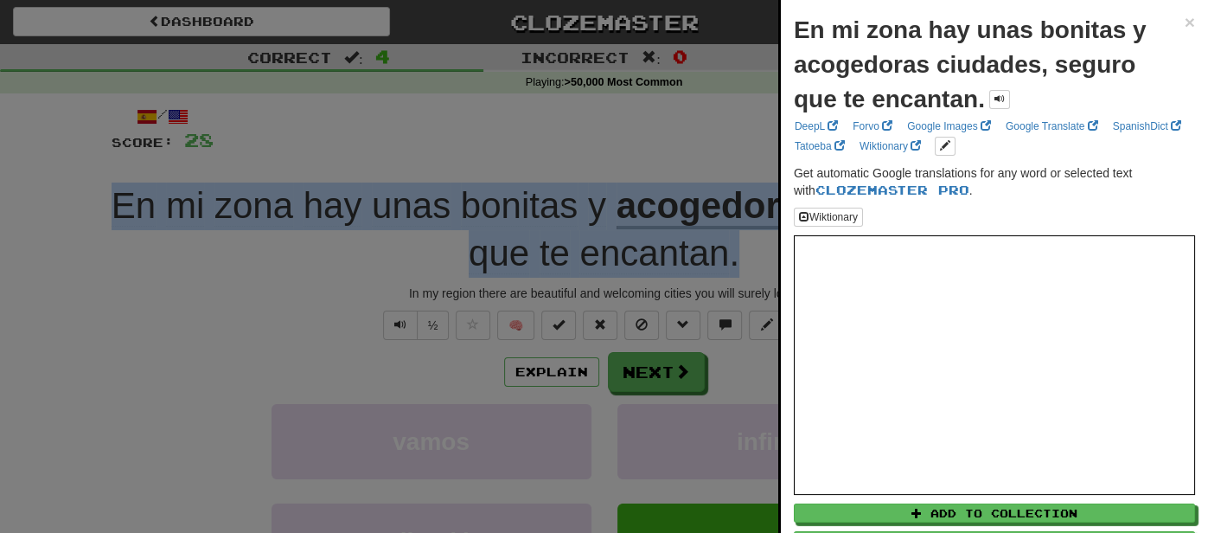
copy div "En mi zona hay unas bonitas y acogedoras ciudades , seguro que te encantan ."
click at [663, 374] on div at bounding box center [604, 266] width 1208 height 533
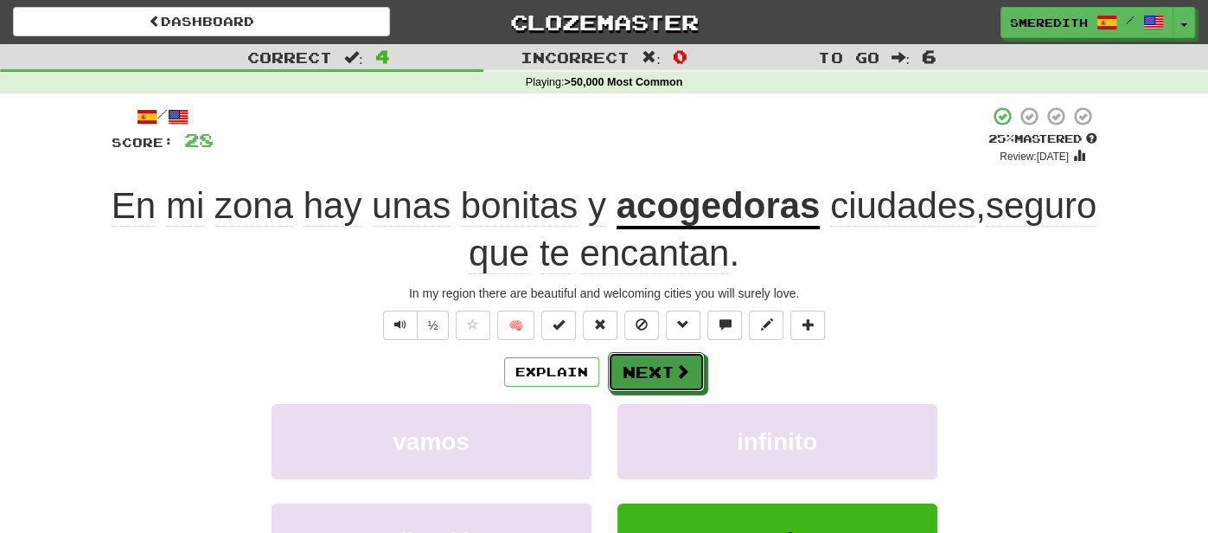
click at [663, 374] on button "Next" at bounding box center [656, 372] width 97 height 40
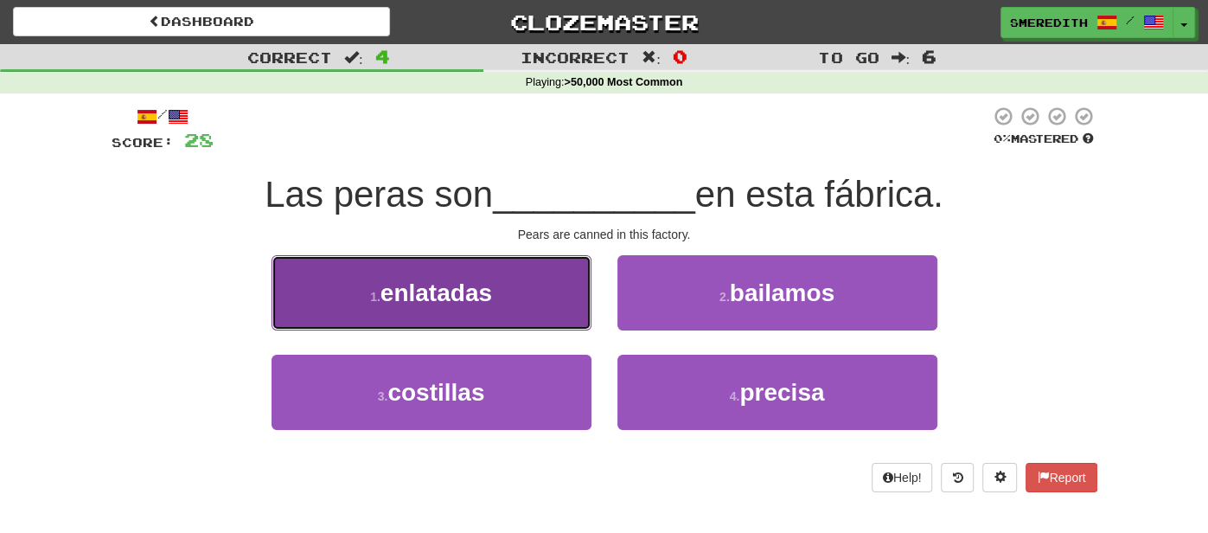
click at [548, 290] on button "1 . enlatadas" at bounding box center [431, 292] width 320 height 75
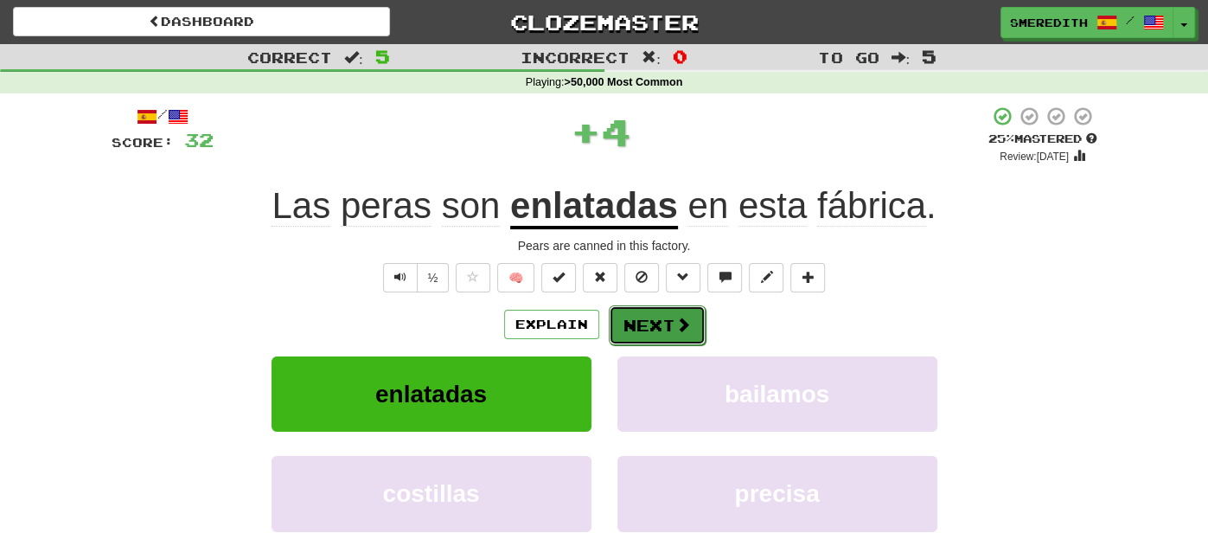
click at [670, 335] on button "Next" at bounding box center [657, 325] width 97 height 40
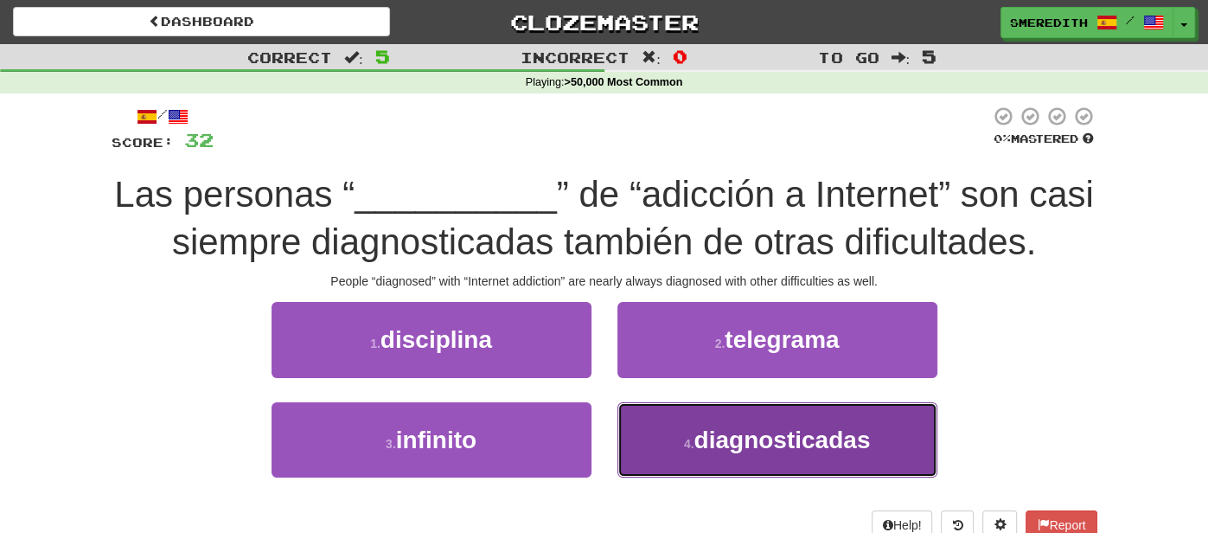
click at [692, 440] on small "4 ." at bounding box center [689, 444] width 10 height 14
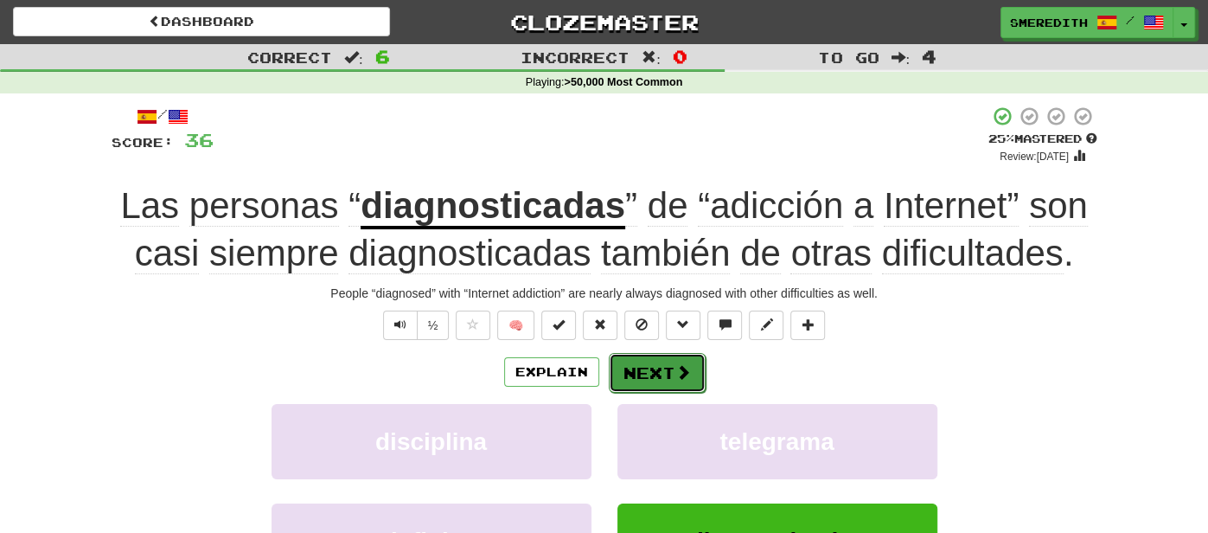
click at [675, 373] on span at bounding box center [683, 372] width 16 height 16
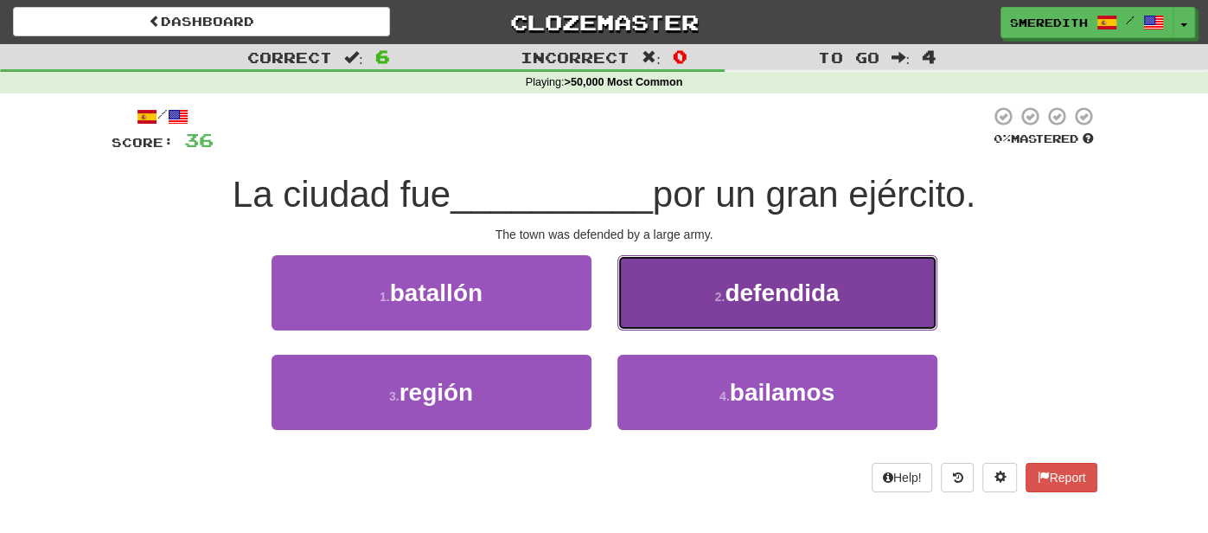
click at [653, 309] on button "2 . defendida" at bounding box center [777, 292] width 320 height 75
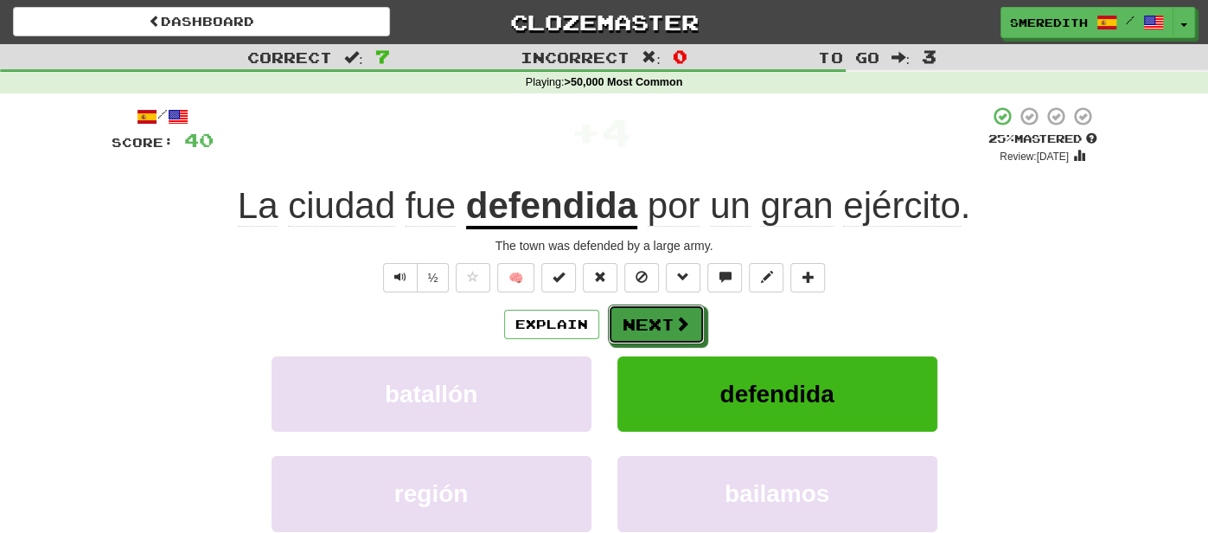
click at [653, 309] on button "Next" at bounding box center [656, 324] width 97 height 40
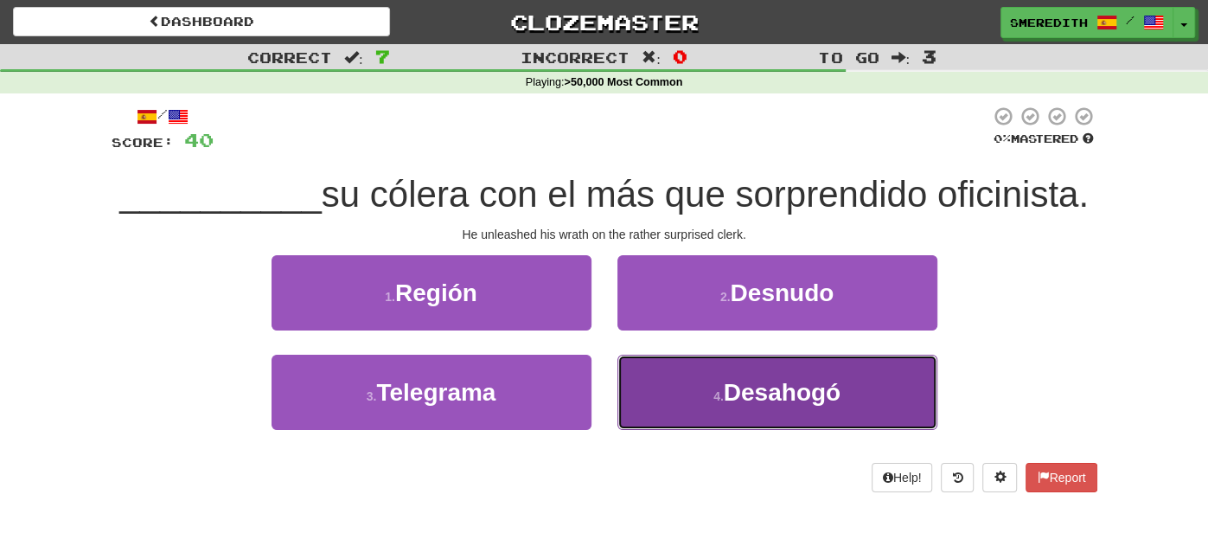
click at [668, 390] on button "4 . Desahogó" at bounding box center [777, 391] width 320 height 75
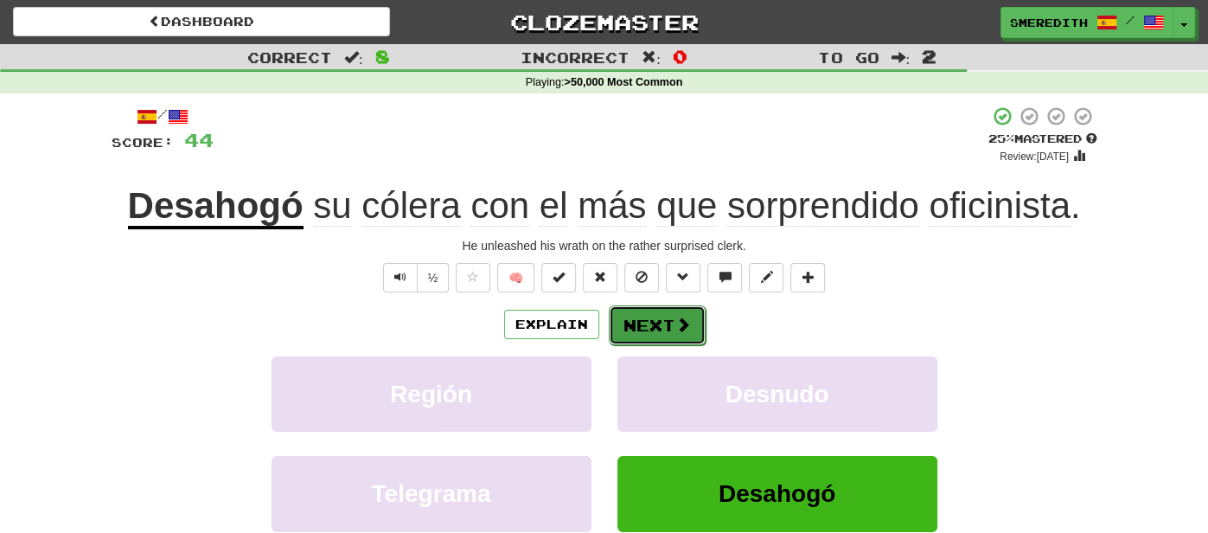
click at [661, 316] on button "Next" at bounding box center [657, 325] width 97 height 40
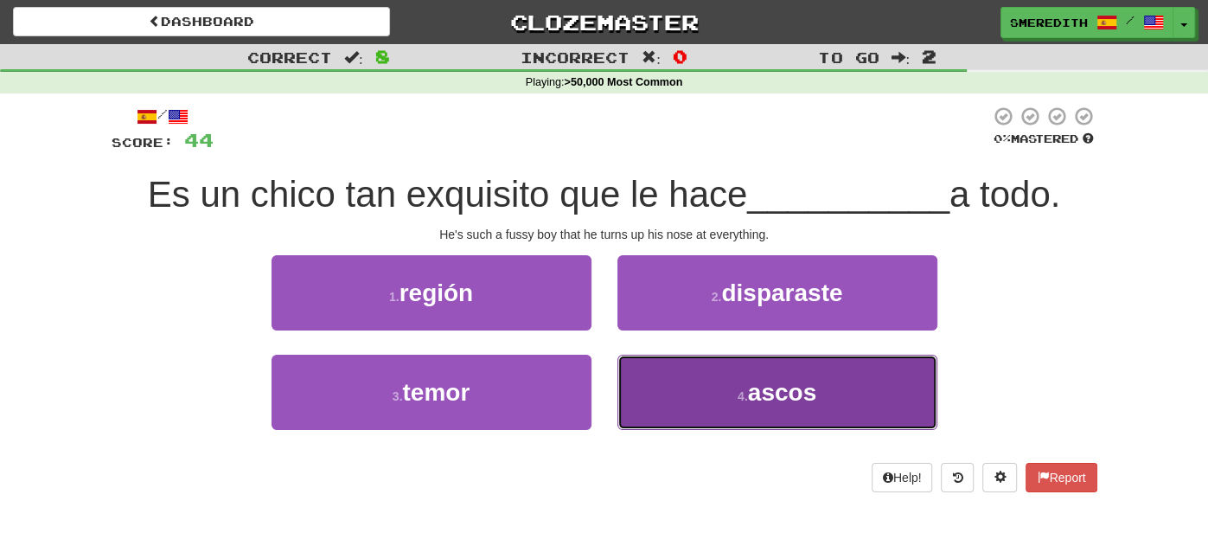
click at [696, 391] on button "4 . ascos" at bounding box center [777, 391] width 320 height 75
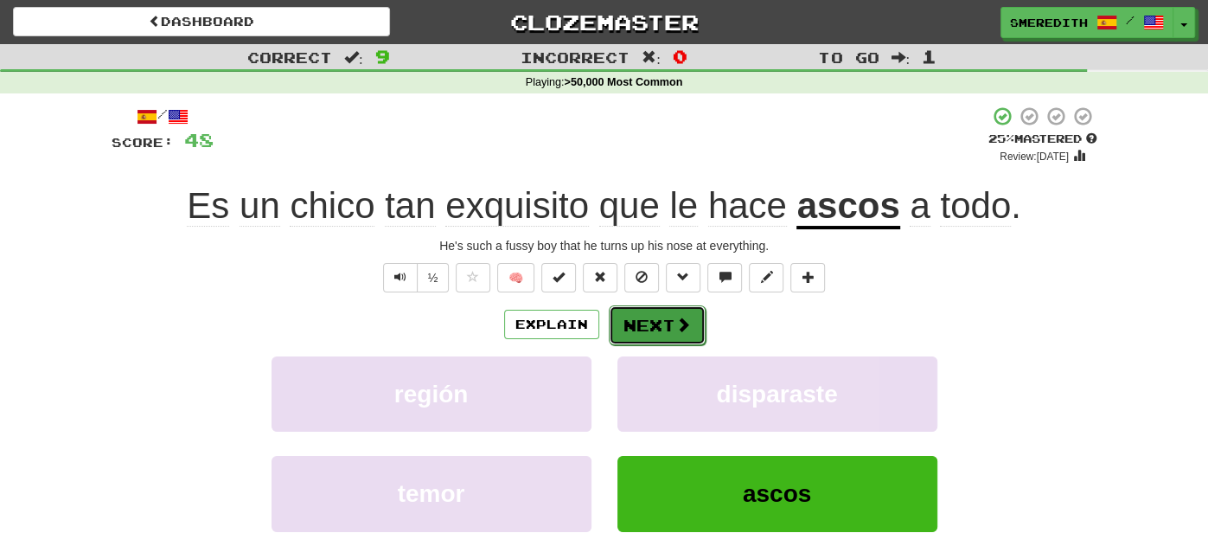
click at [654, 323] on button "Next" at bounding box center [657, 325] width 97 height 40
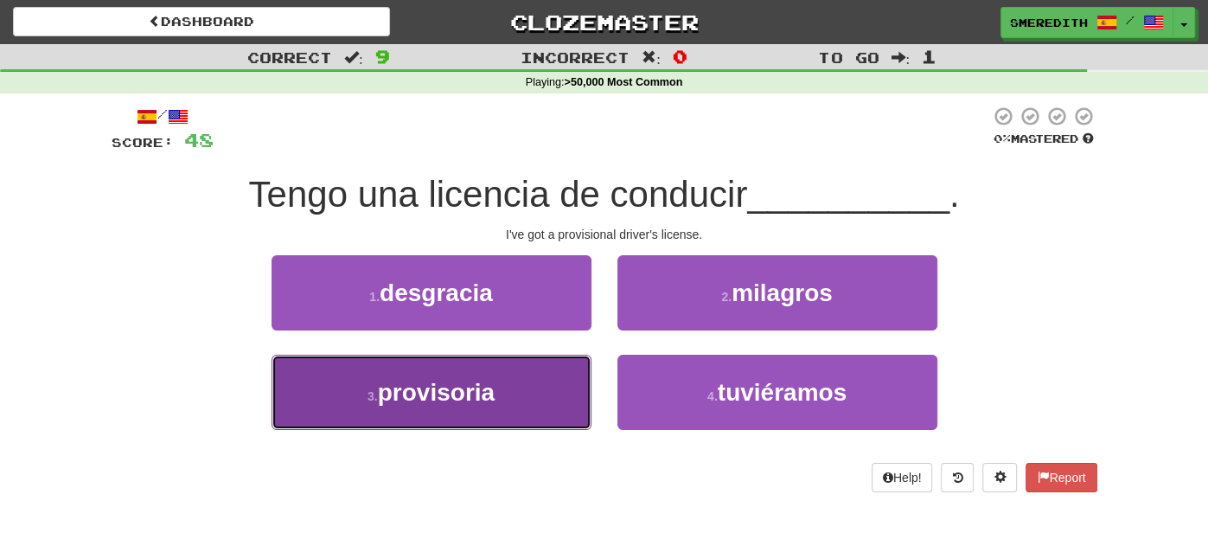
click at [559, 385] on button "3 . provisoria" at bounding box center [431, 391] width 320 height 75
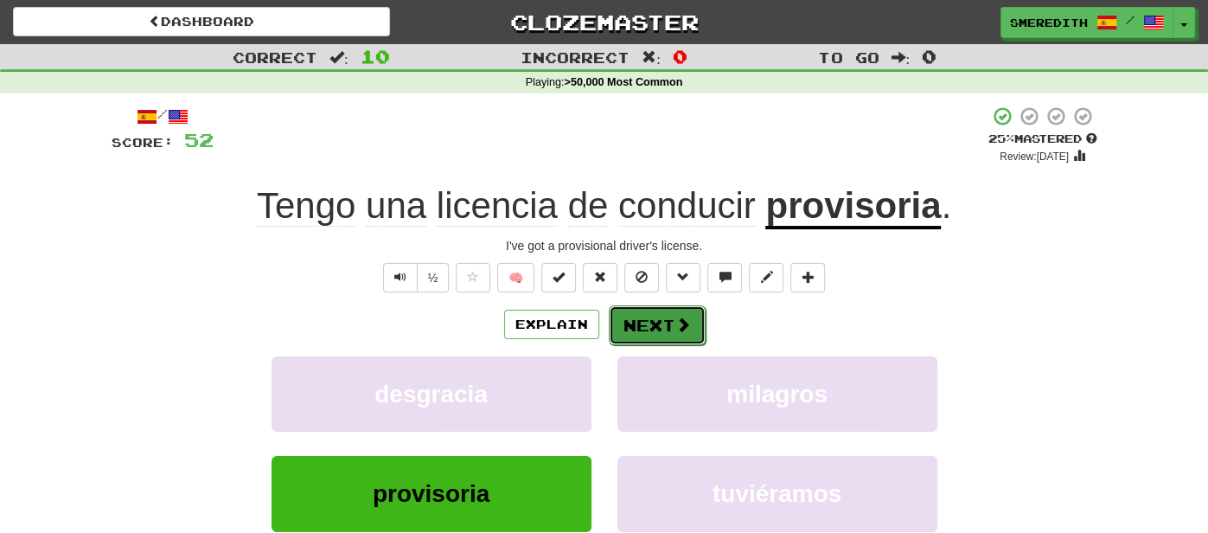
click at [651, 316] on button "Next" at bounding box center [657, 325] width 97 height 40
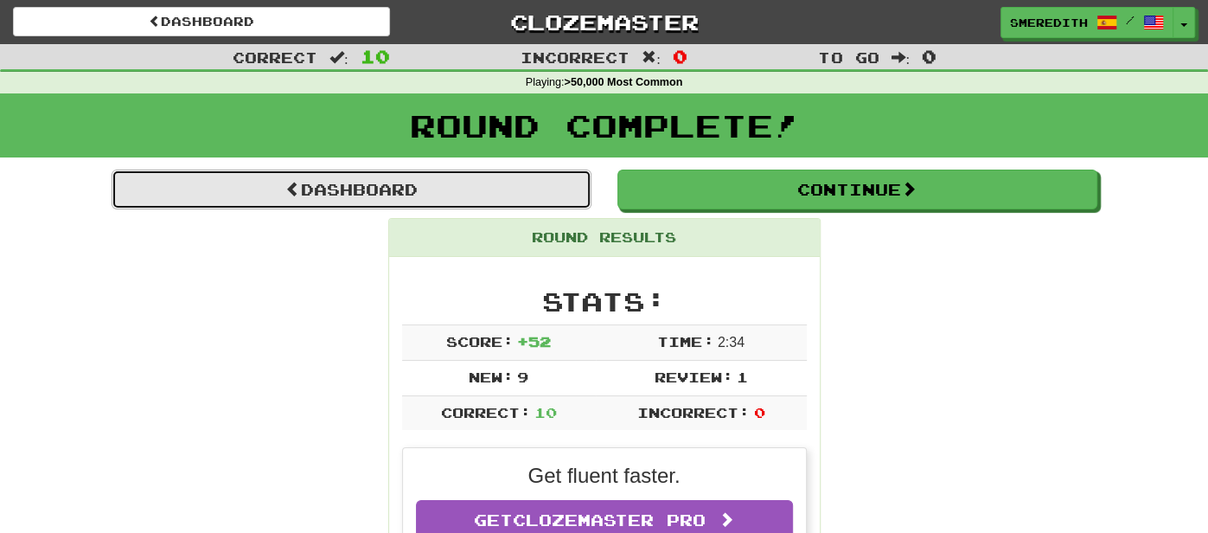
click at [409, 177] on link "Dashboard" at bounding box center [352, 189] width 480 height 40
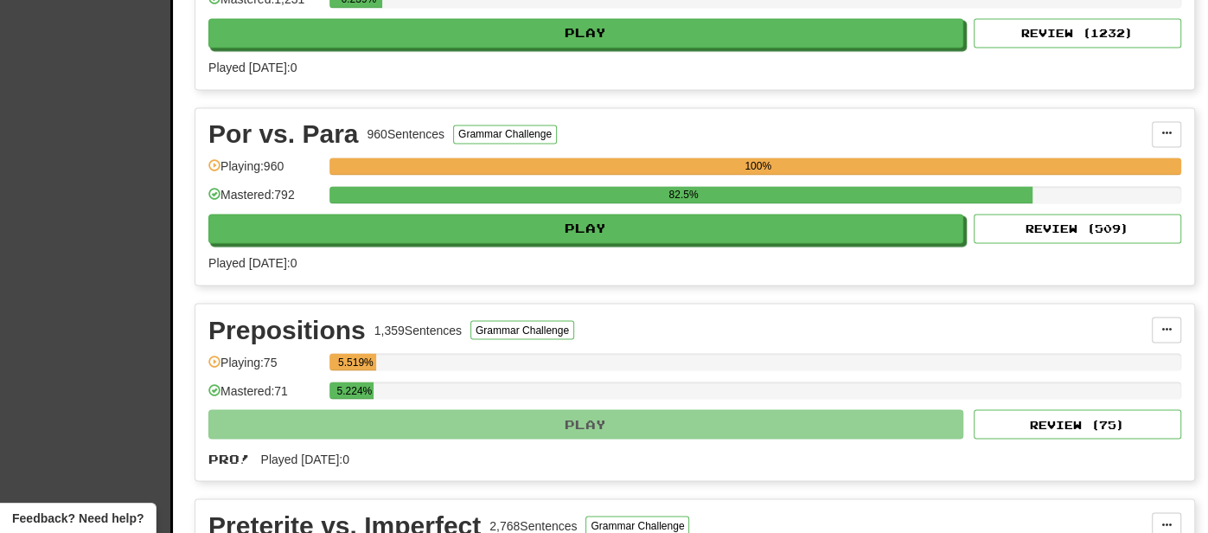
scroll to position [1899, 0]
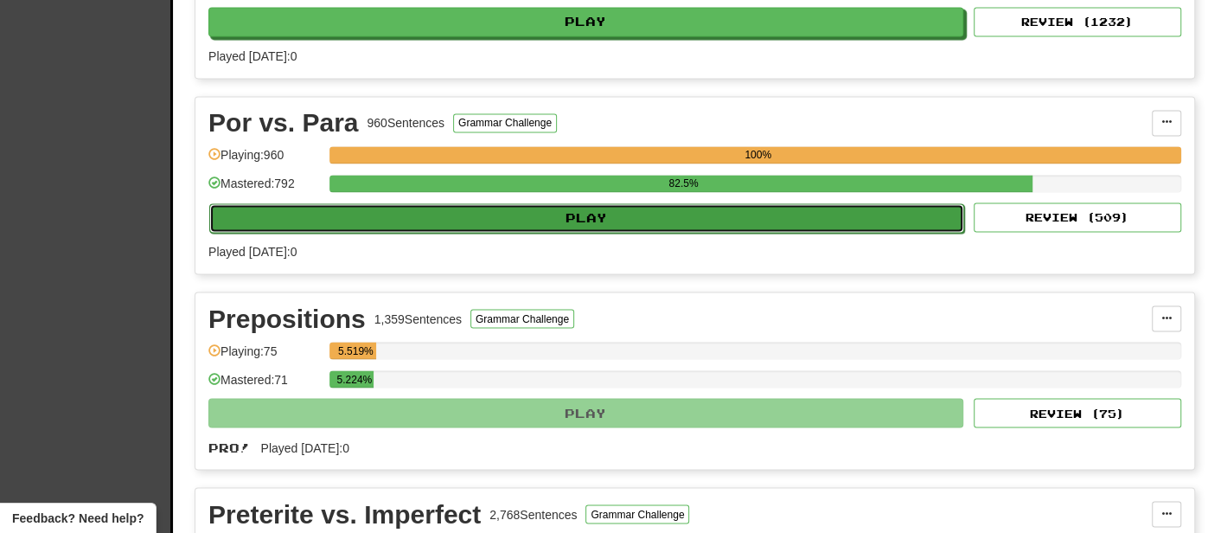
click at [444, 203] on button "Play" at bounding box center [586, 217] width 755 height 29
select select "**"
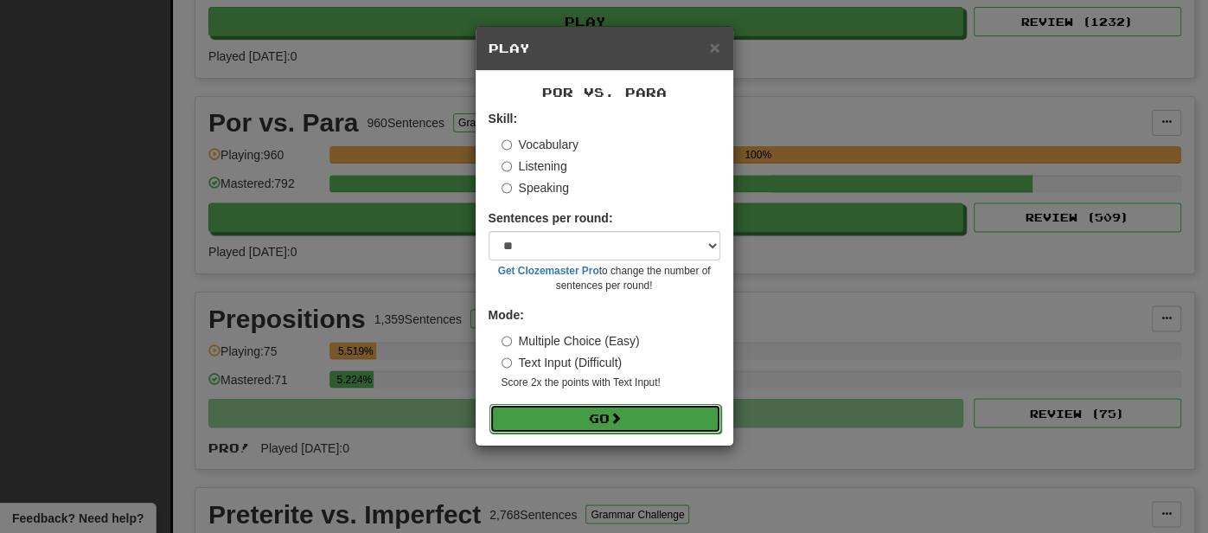
click at [570, 418] on button "Go" at bounding box center [605, 418] width 232 height 29
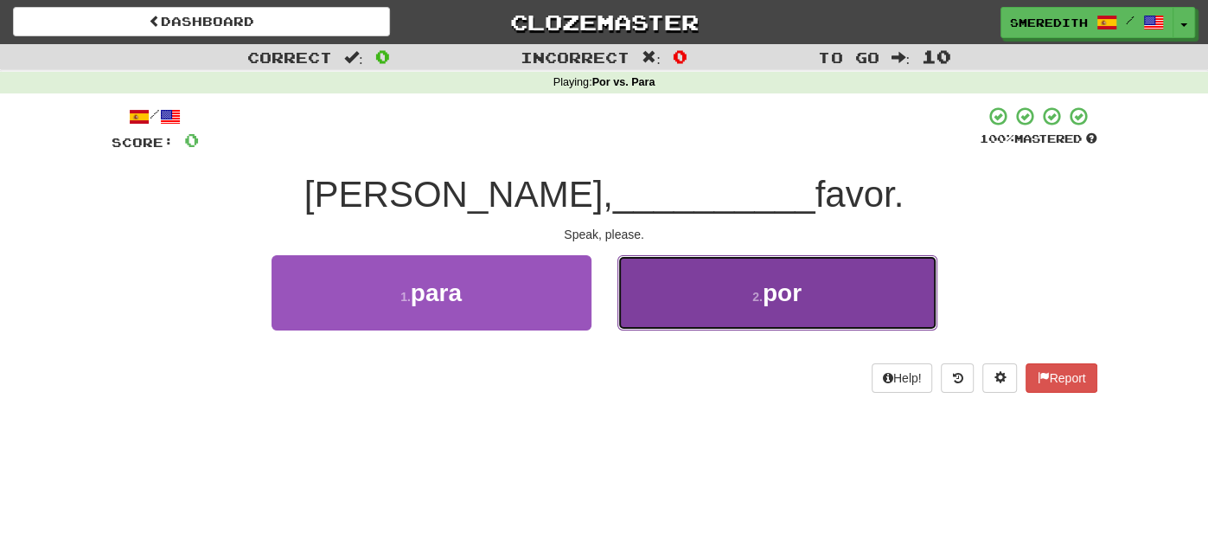
click at [719, 284] on button "2 . por" at bounding box center [777, 292] width 320 height 75
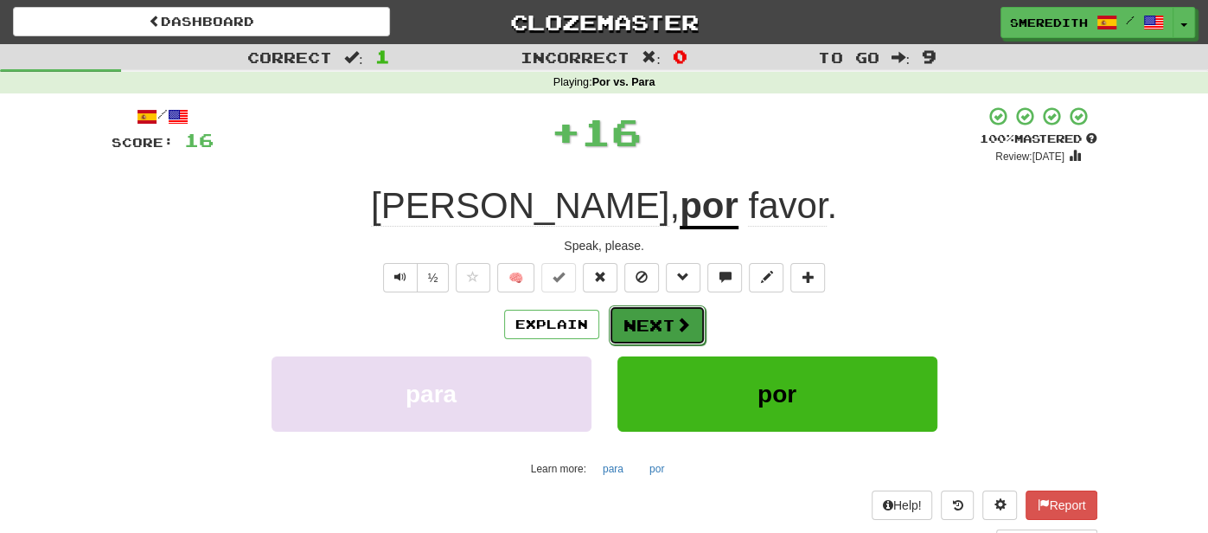
click at [643, 322] on button "Next" at bounding box center [657, 325] width 97 height 40
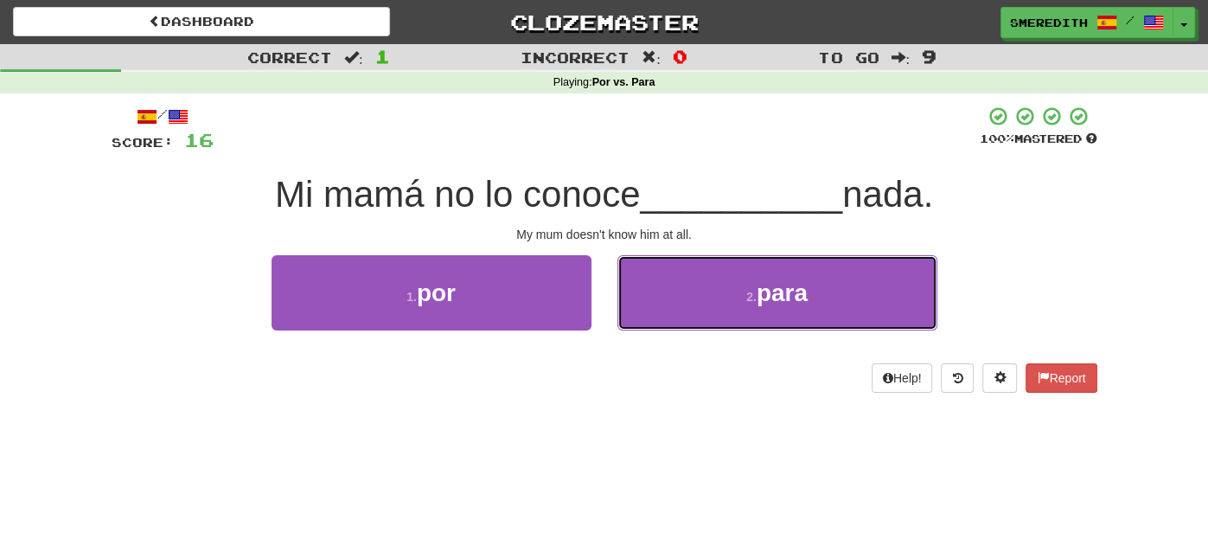
click at [643, 322] on button "2 . para" at bounding box center [777, 292] width 320 height 75
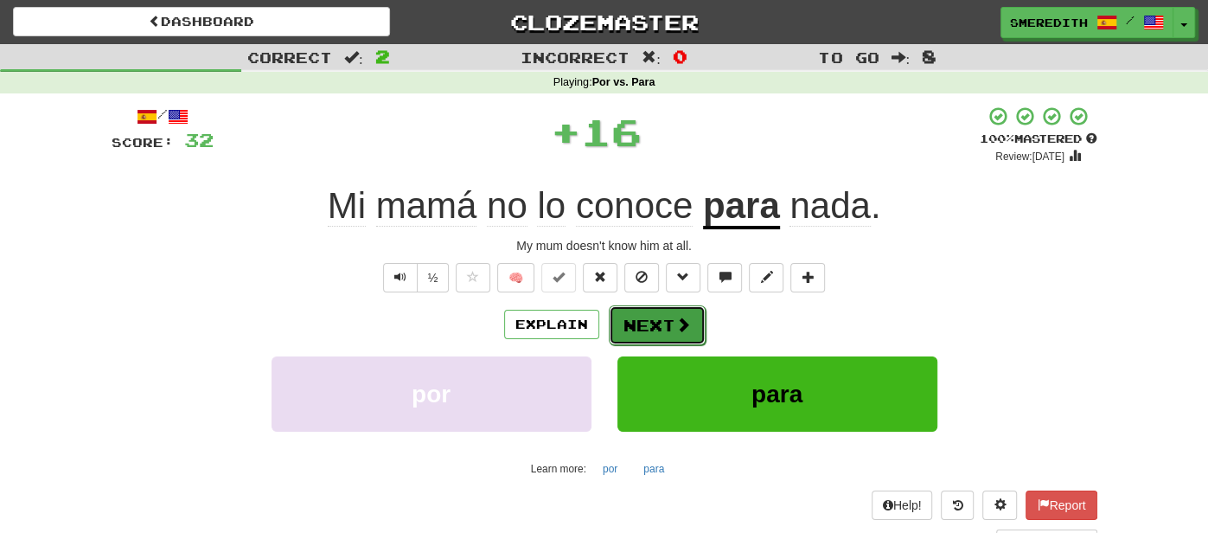
click at [647, 314] on button "Next" at bounding box center [657, 325] width 97 height 40
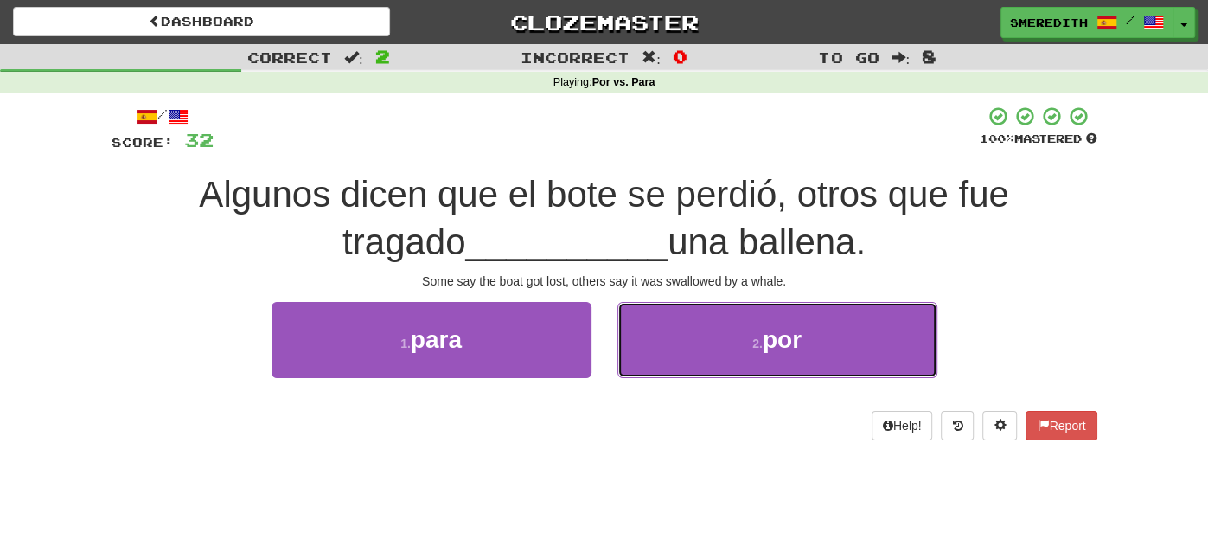
click at [647, 314] on button "2 . por" at bounding box center [777, 339] width 320 height 75
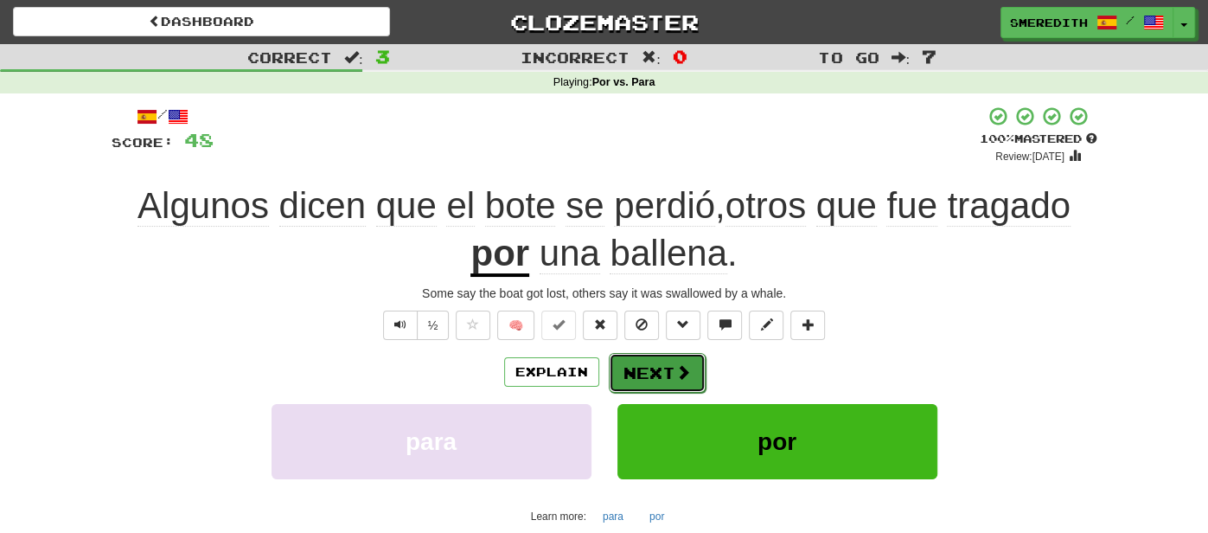
click at [656, 374] on button "Next" at bounding box center [657, 373] width 97 height 40
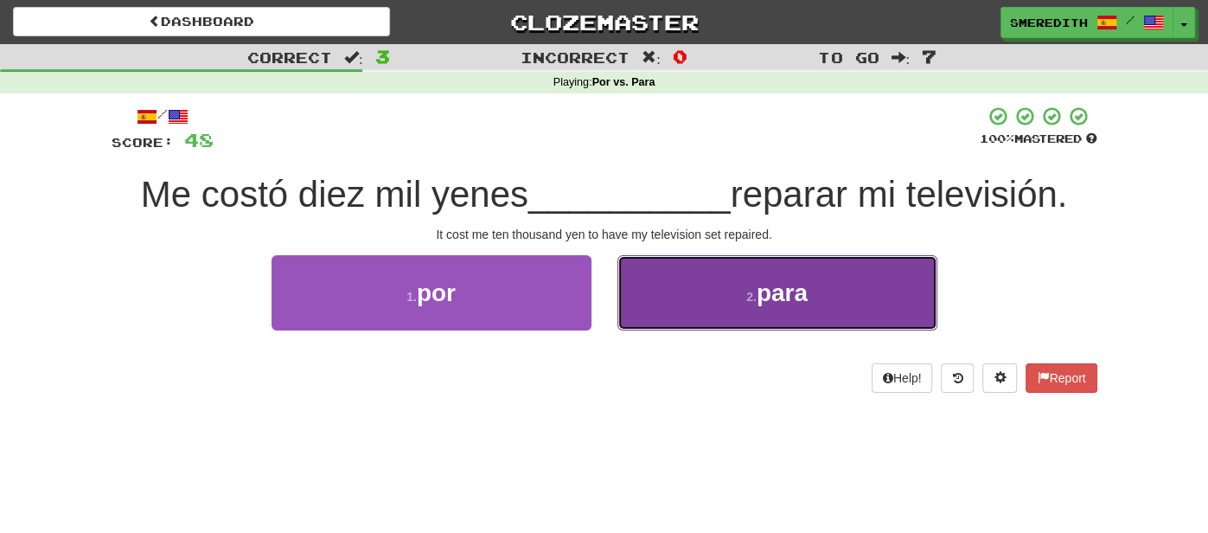
click at [654, 315] on button "2 . para" at bounding box center [777, 292] width 320 height 75
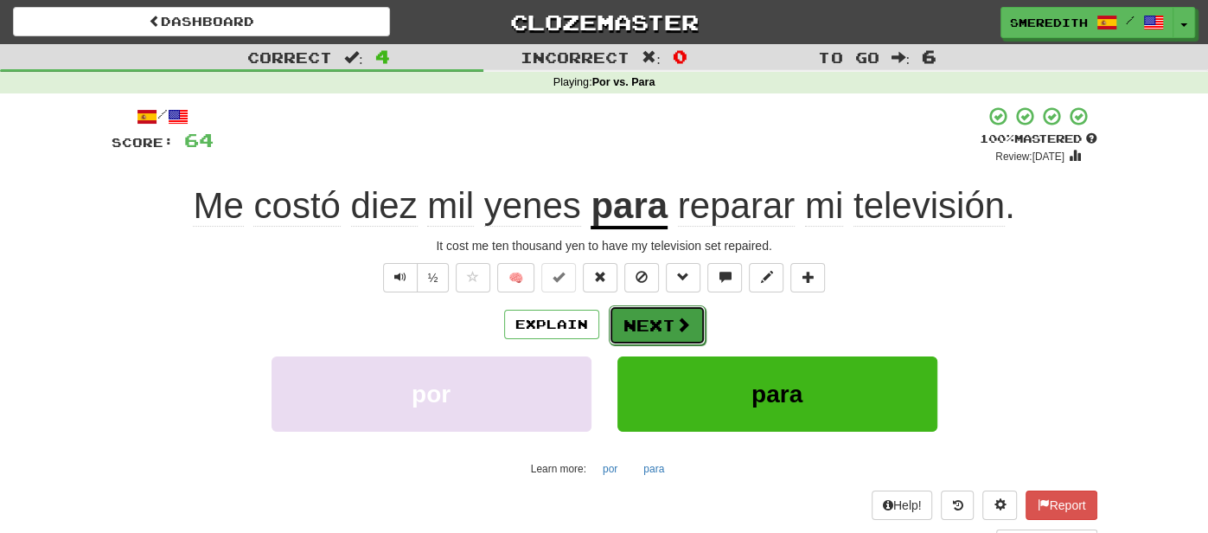
click at [654, 321] on button "Next" at bounding box center [657, 325] width 97 height 40
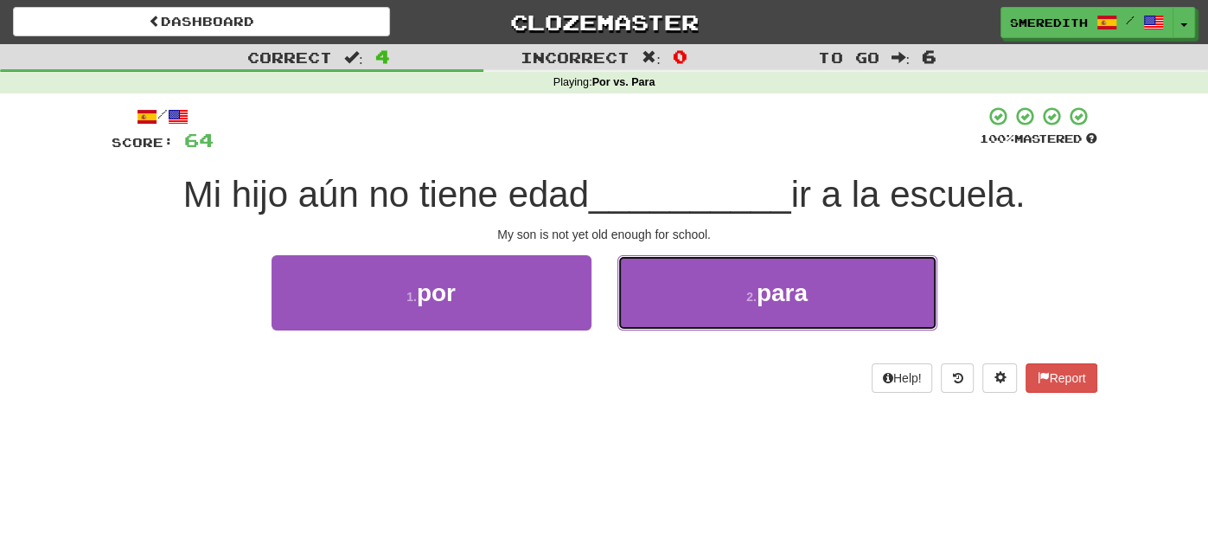
click at [654, 321] on button "2 . para" at bounding box center [777, 292] width 320 height 75
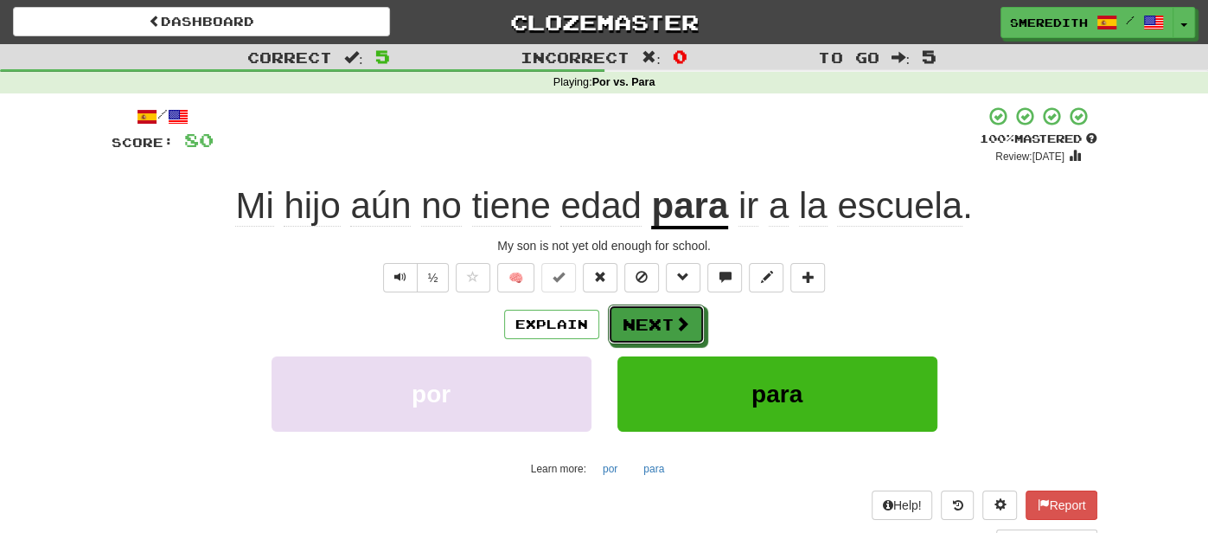
click at [654, 321] on button "Next" at bounding box center [656, 324] width 97 height 40
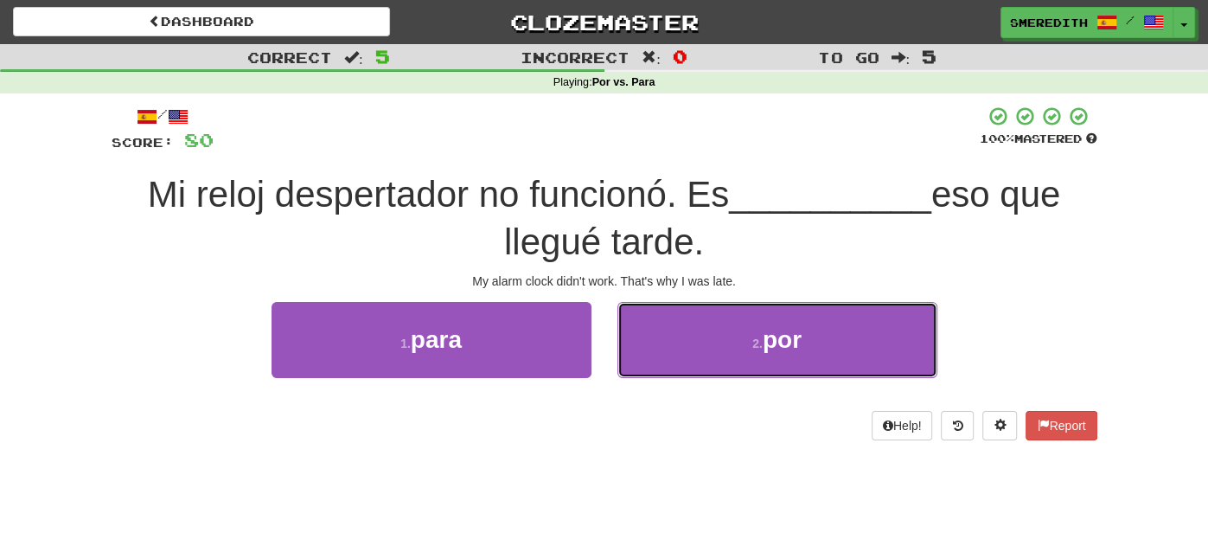
click at [654, 321] on button "2 . por" at bounding box center [777, 339] width 320 height 75
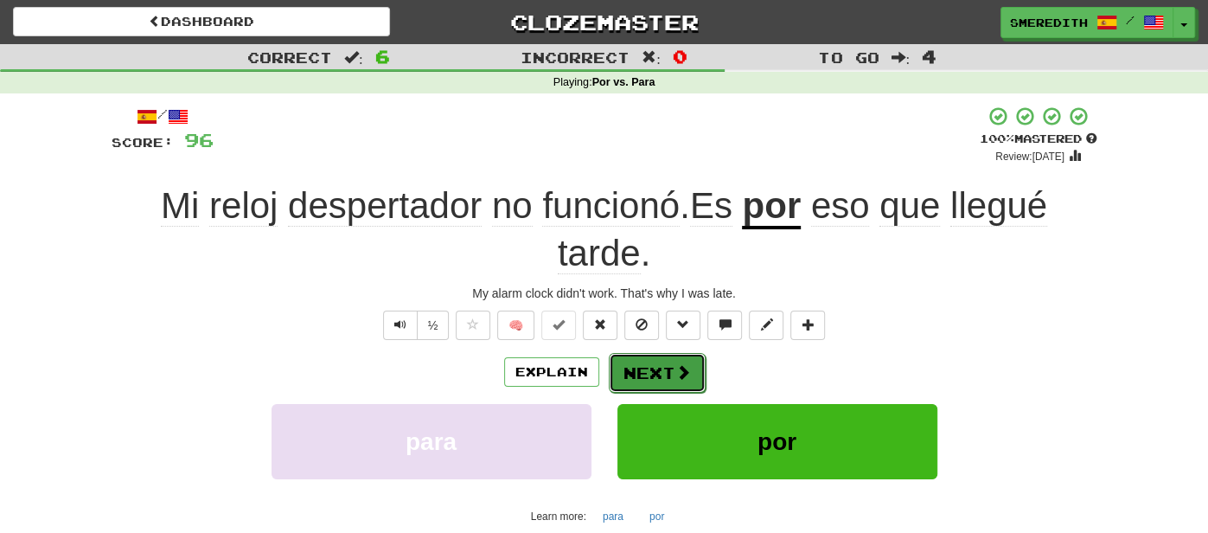
click at [662, 369] on button "Next" at bounding box center [657, 373] width 97 height 40
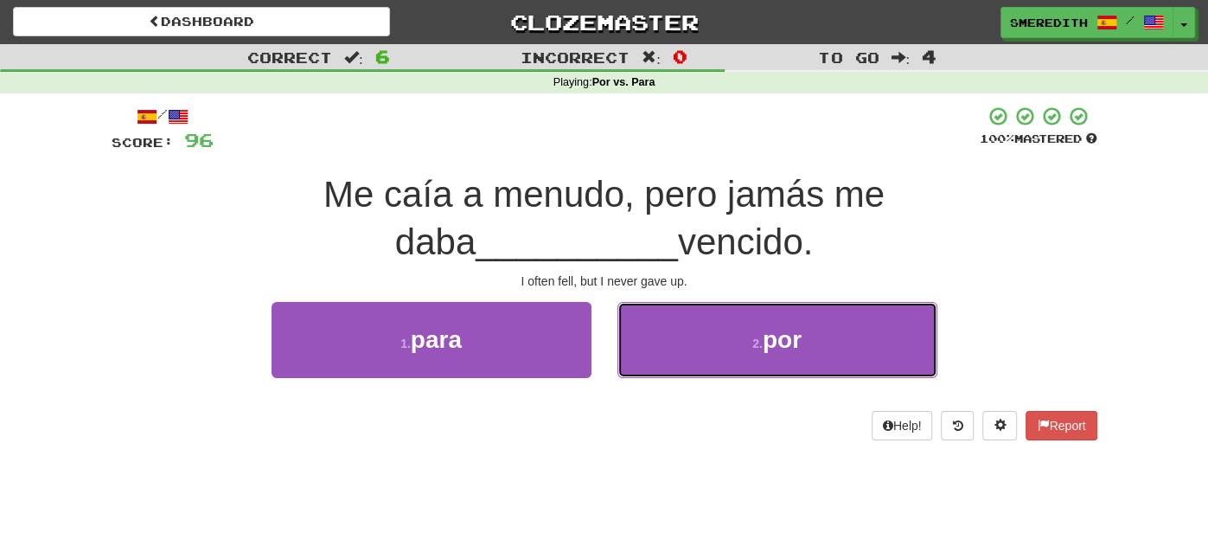
click at [662, 369] on button "2 . por" at bounding box center [777, 339] width 320 height 75
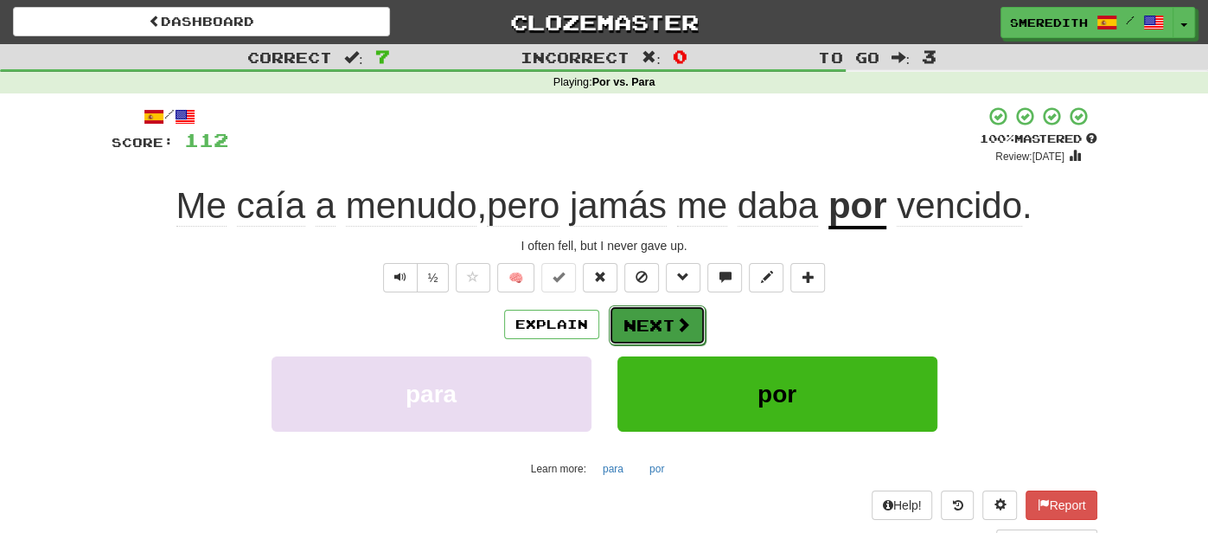
click at [636, 322] on button "Next" at bounding box center [657, 325] width 97 height 40
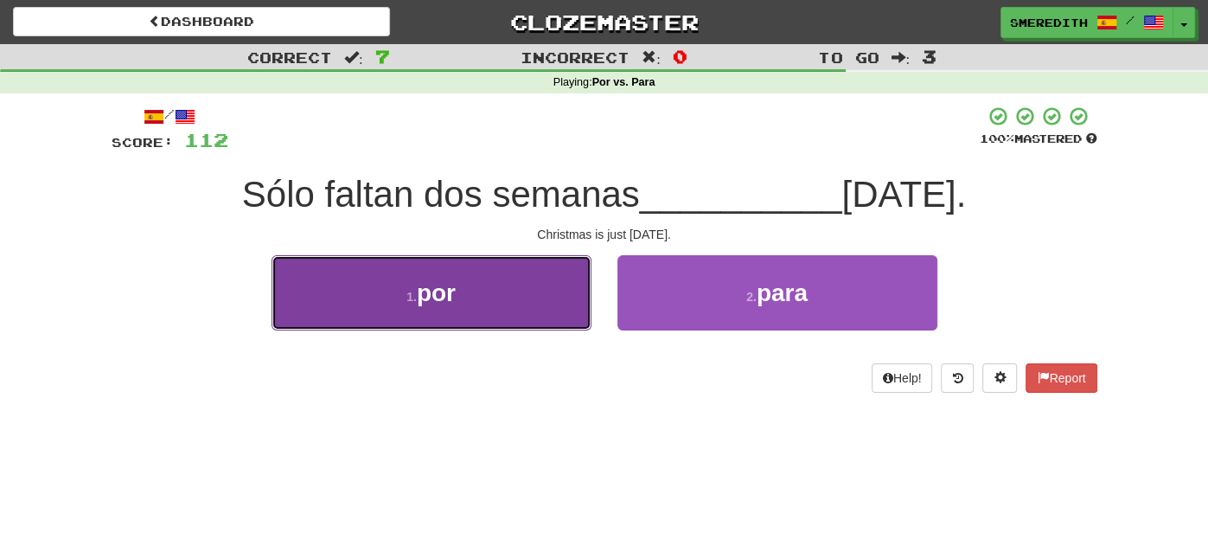
click at [567, 301] on button "1 . por" at bounding box center [431, 292] width 320 height 75
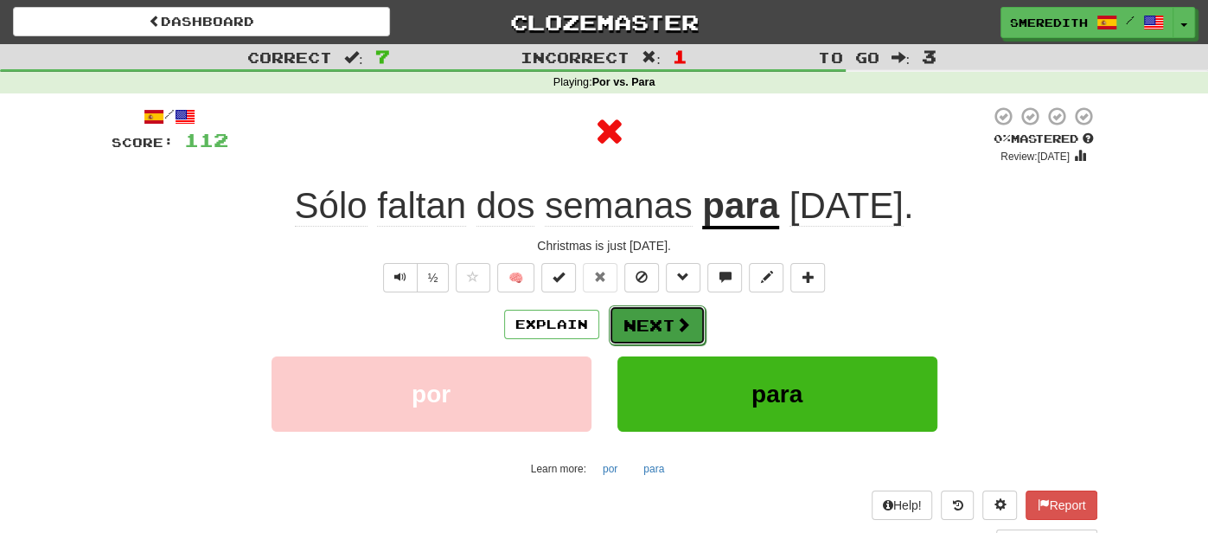
click at [656, 326] on button "Next" at bounding box center [657, 325] width 97 height 40
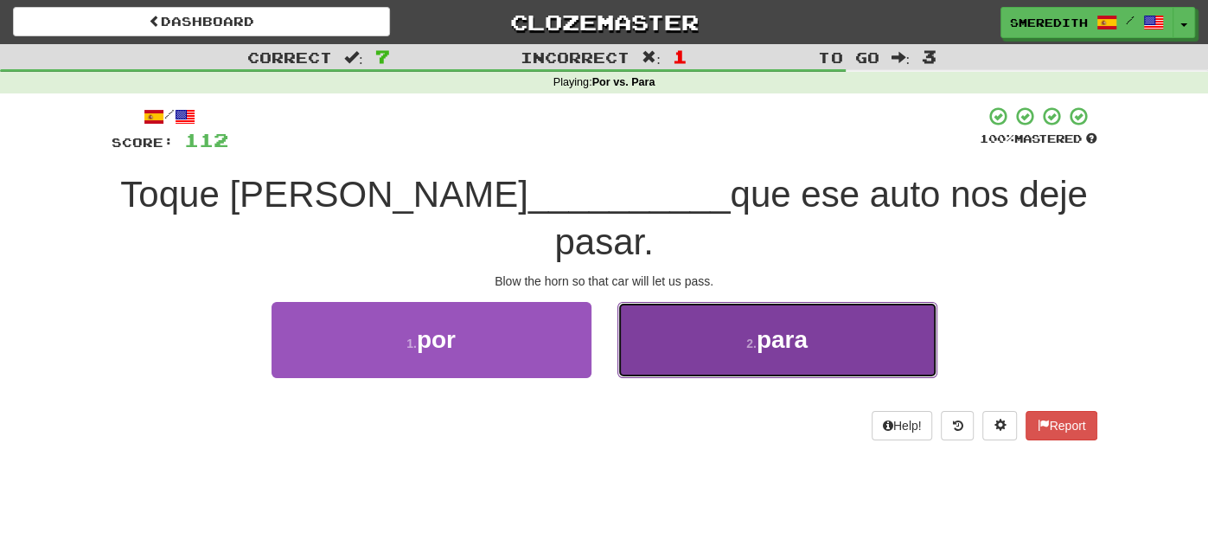
click at [698, 309] on button "2 . para" at bounding box center [777, 339] width 320 height 75
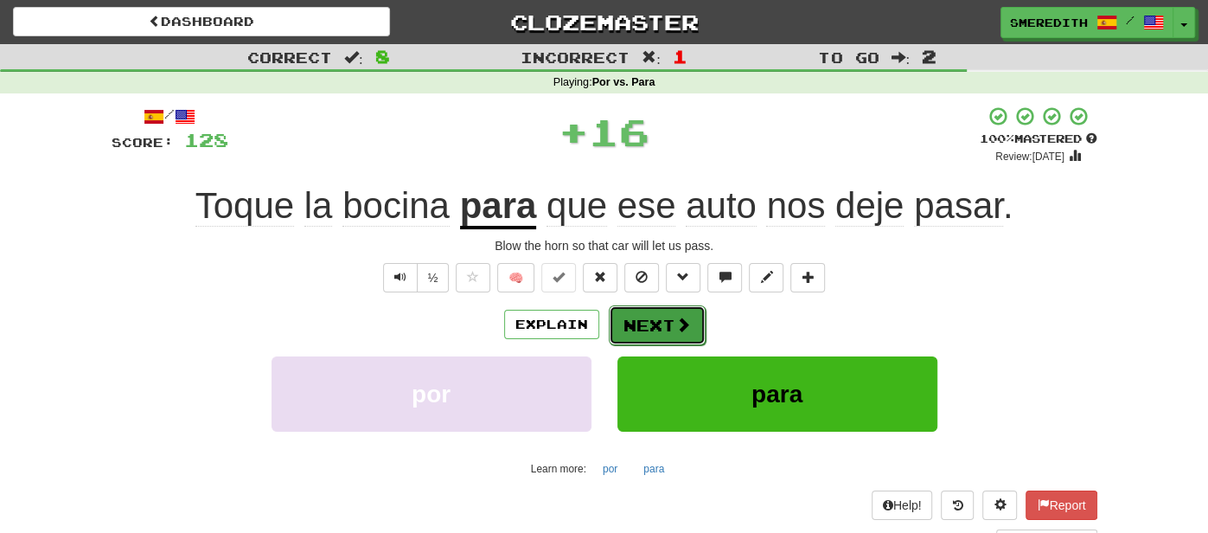
click at [659, 323] on button "Next" at bounding box center [657, 325] width 97 height 40
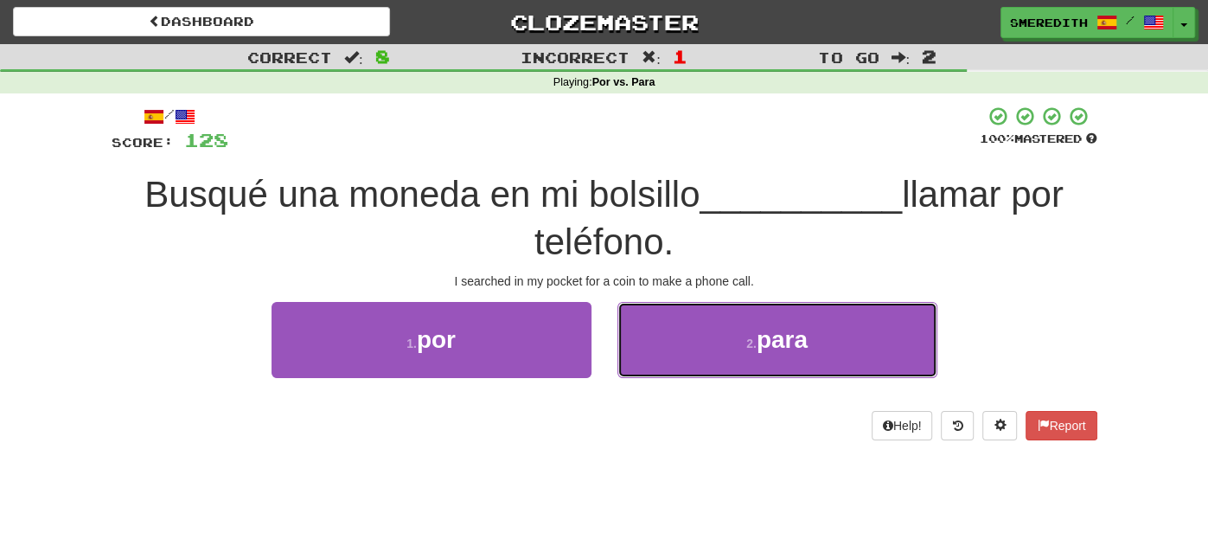
click at [659, 323] on button "2 . para" at bounding box center [777, 339] width 320 height 75
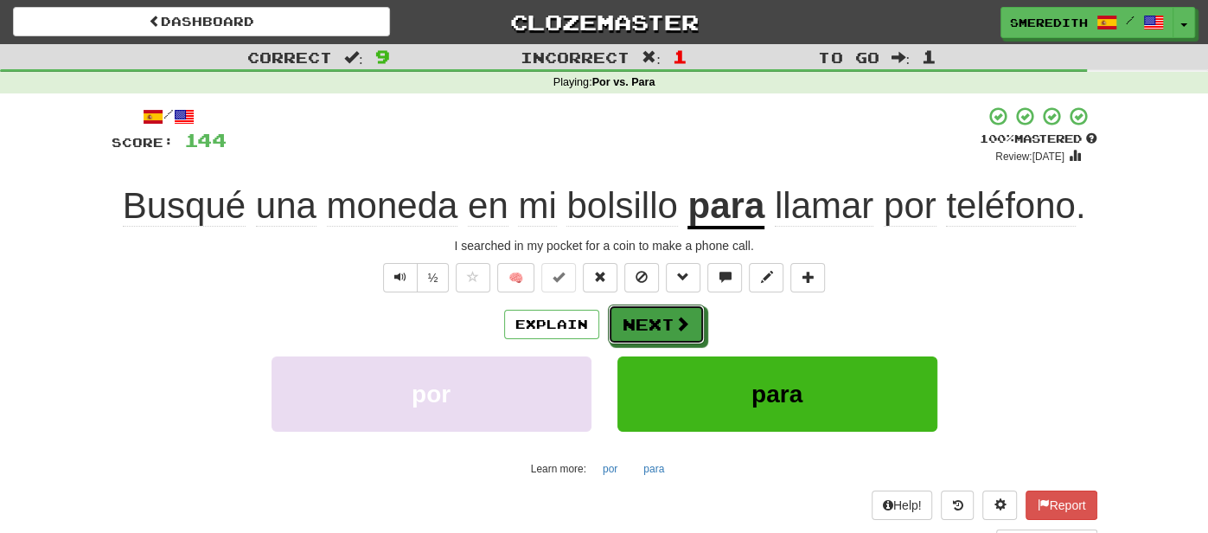
click at [659, 323] on button "Next" at bounding box center [656, 324] width 97 height 40
